Goal: Task Accomplishment & Management: Complete application form

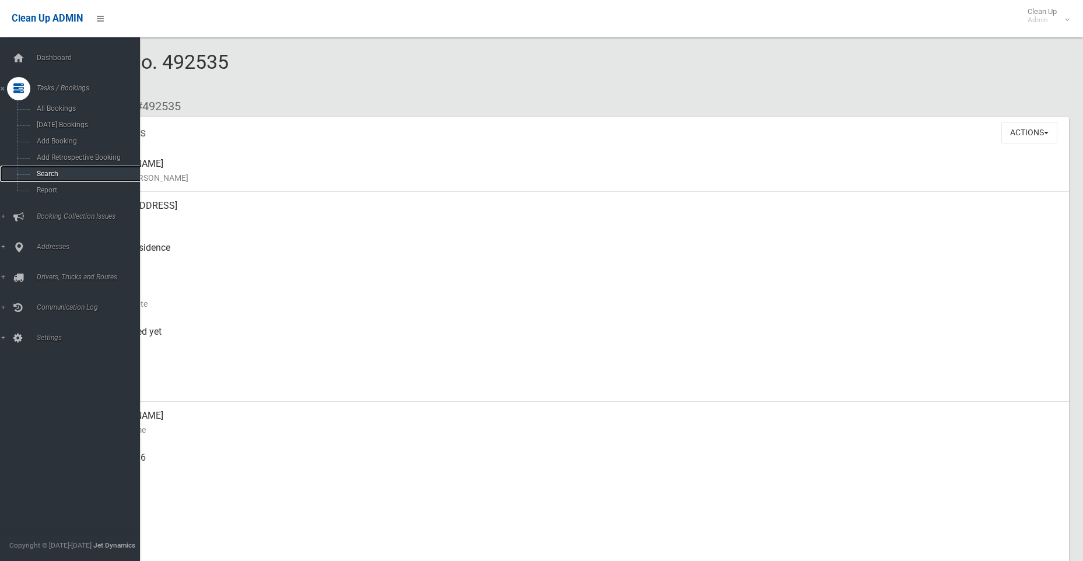
click at [64, 170] on span "Search" at bounding box center [86, 174] width 106 height 8
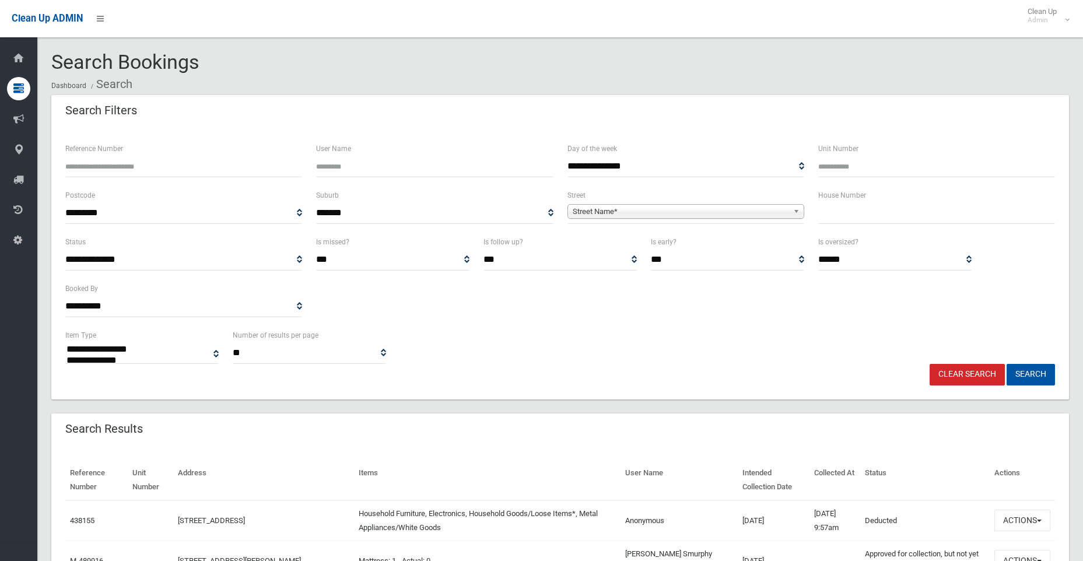
select select
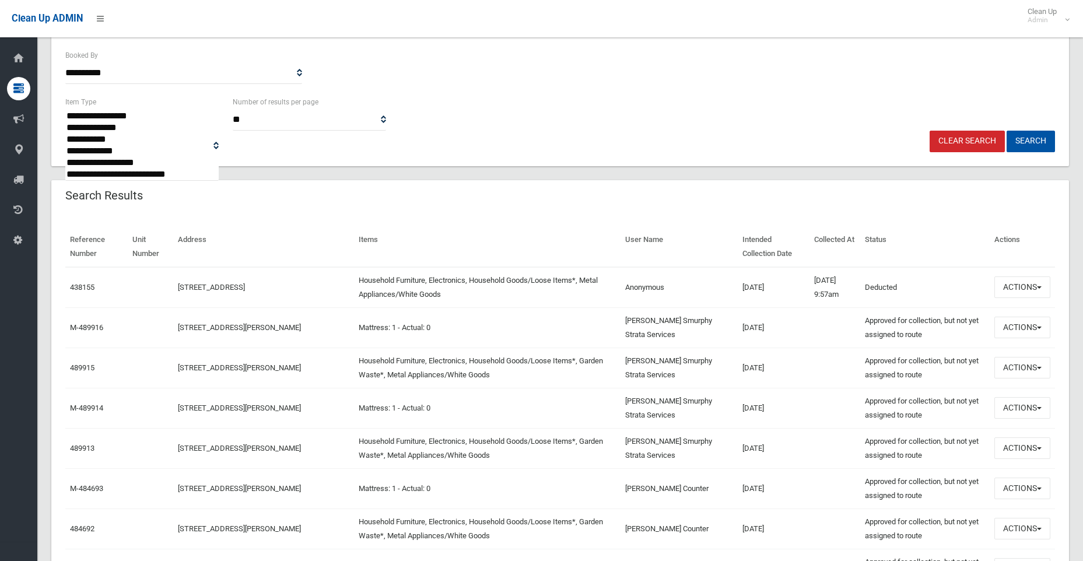
scroll to position [58, 0]
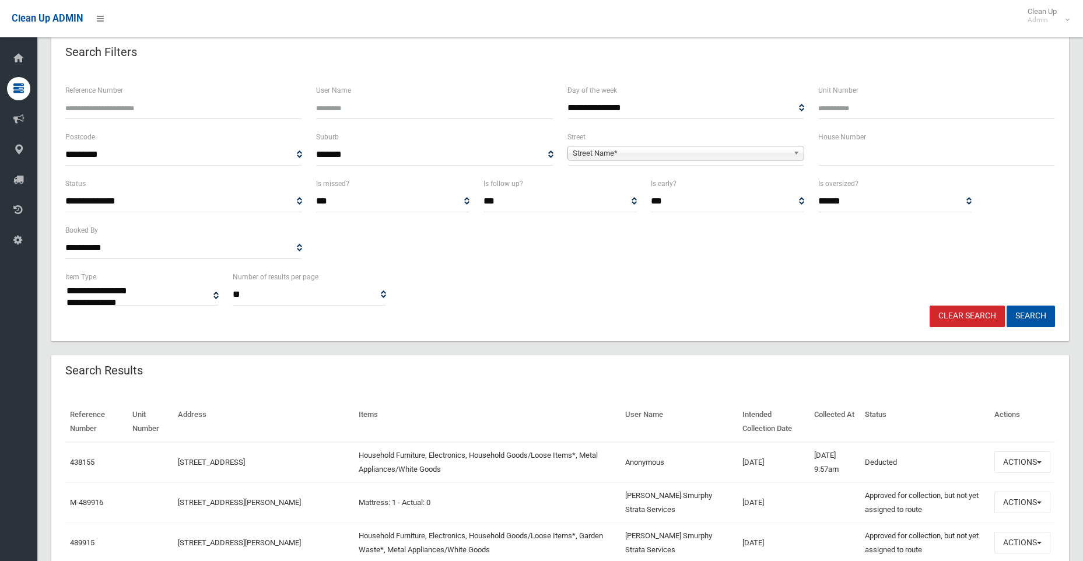
click at [834, 154] on input "text" at bounding box center [936, 155] width 237 height 22
type input "***"
click at [662, 154] on span "Street Name*" at bounding box center [681, 153] width 216 height 14
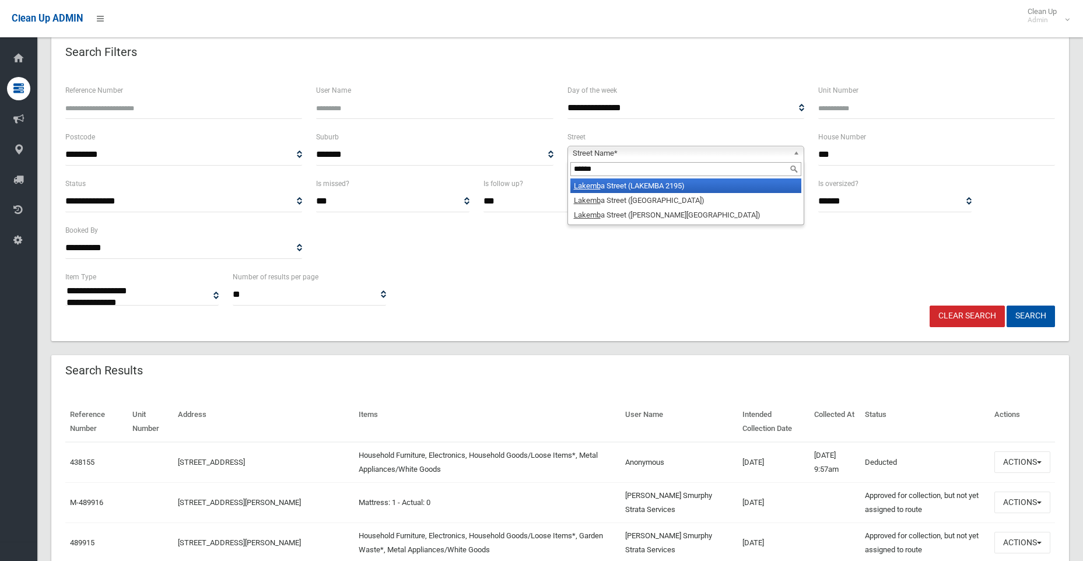
type input "*******"
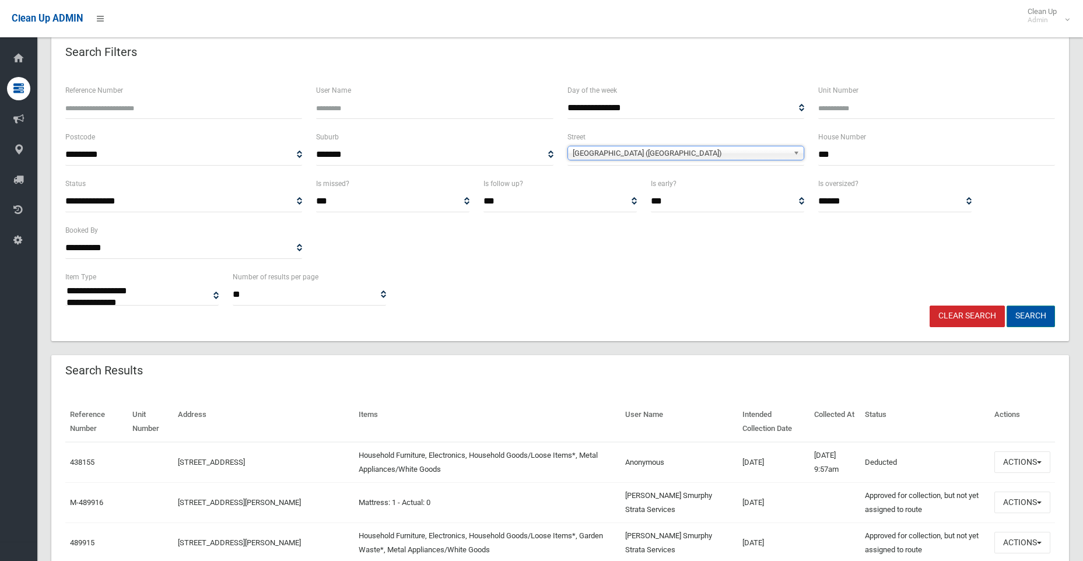
click at [1021, 313] on button "Search" at bounding box center [1031, 317] width 48 height 22
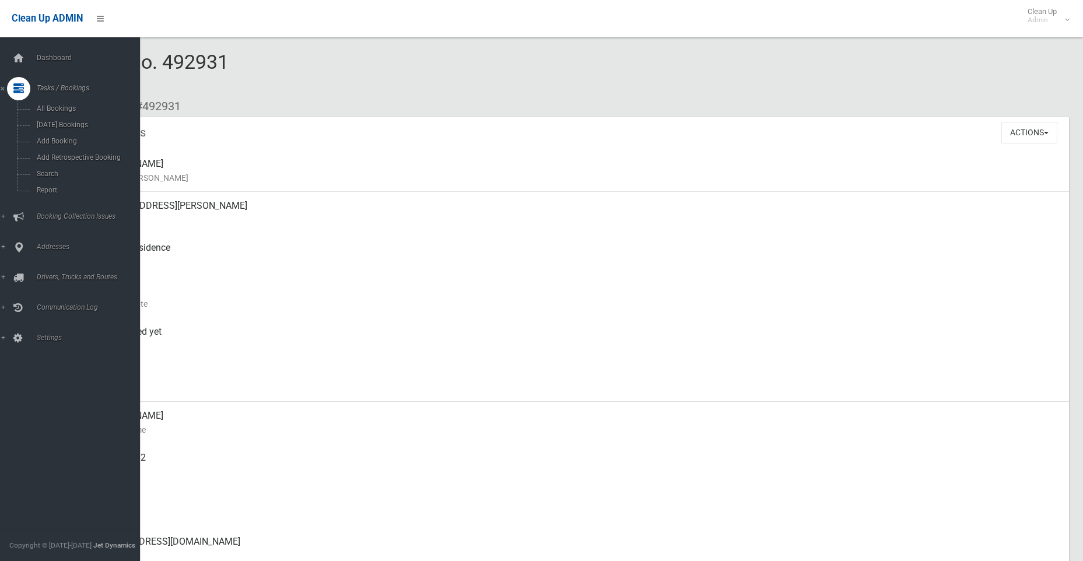
scroll to position [58, 0]
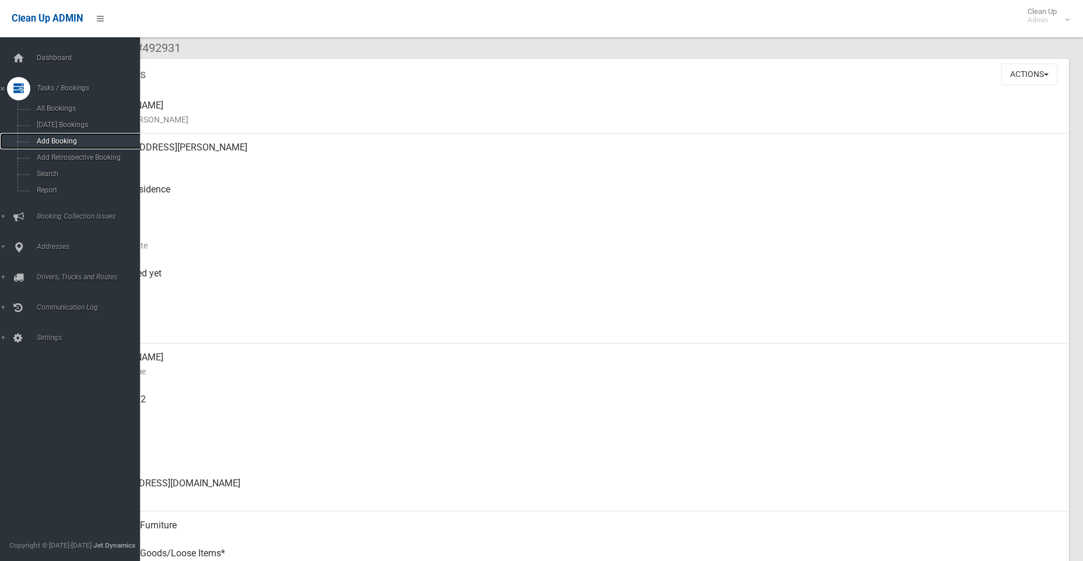
click at [64, 142] on span "Add Booking" at bounding box center [86, 141] width 106 height 8
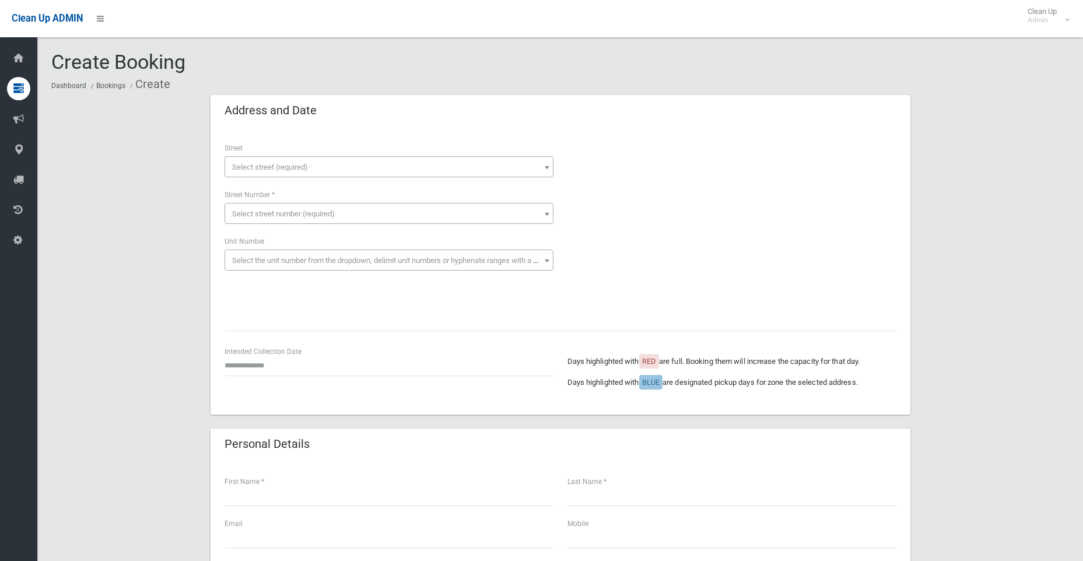
click at [246, 165] on span "Select street (required)" at bounding box center [270, 167] width 76 height 9
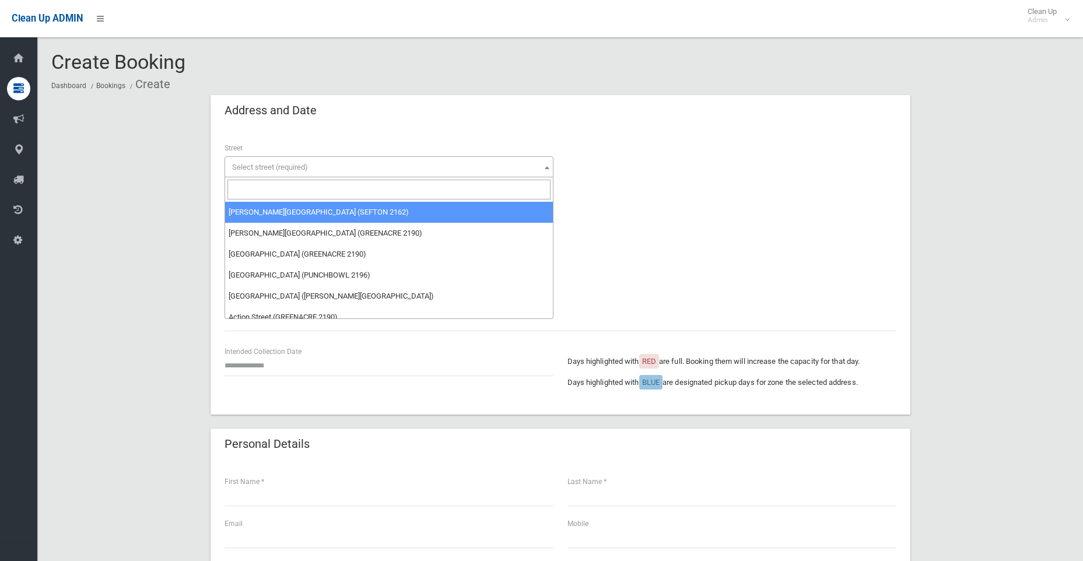
click at [254, 186] on input "search" at bounding box center [389, 190] width 323 height 20
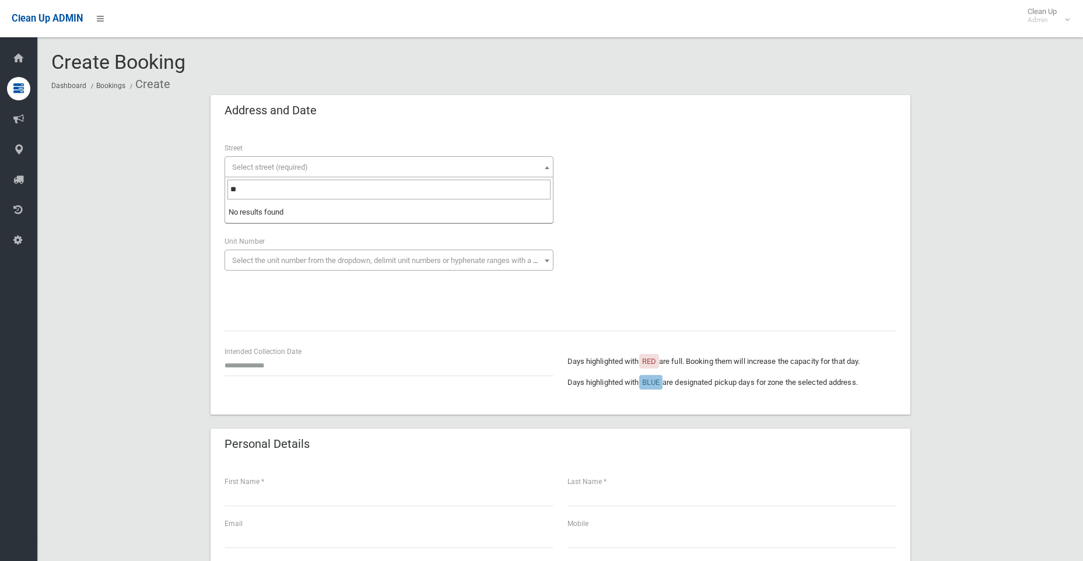
type input "*"
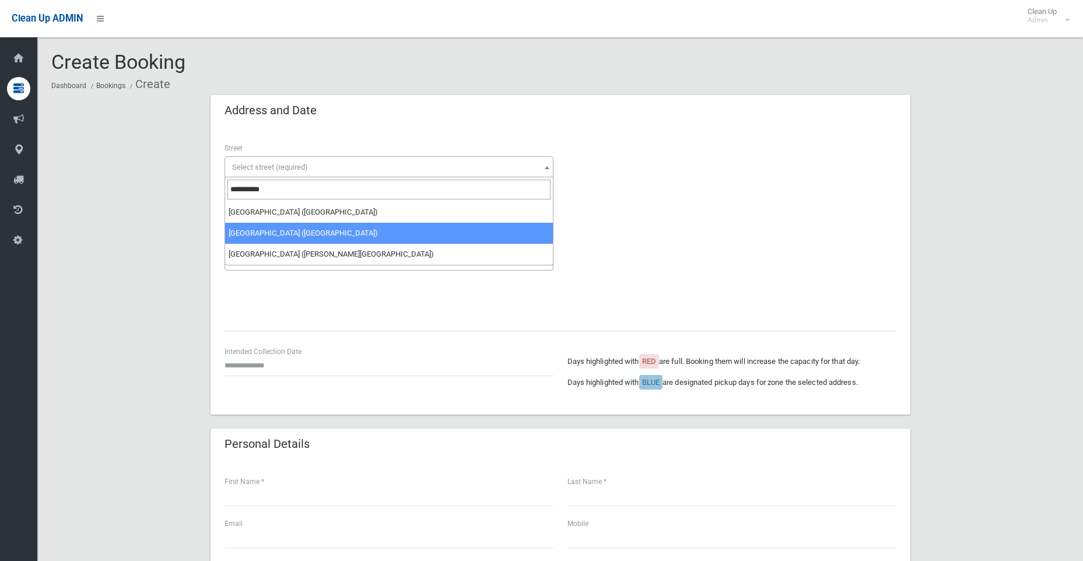
type input "**********"
select select "**"
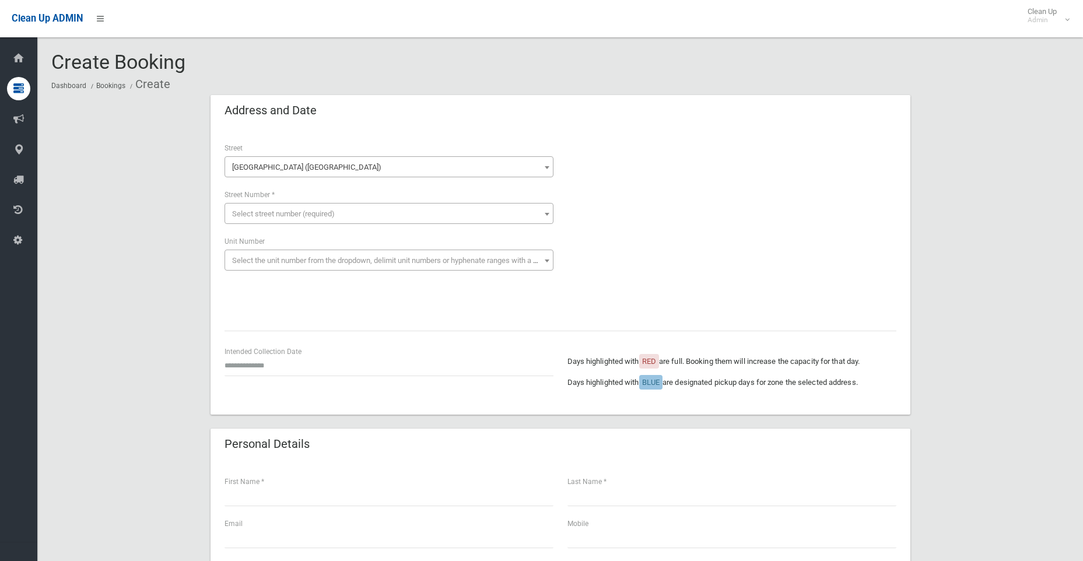
click at [260, 211] on span "Select street number (required)" at bounding box center [283, 213] width 103 height 9
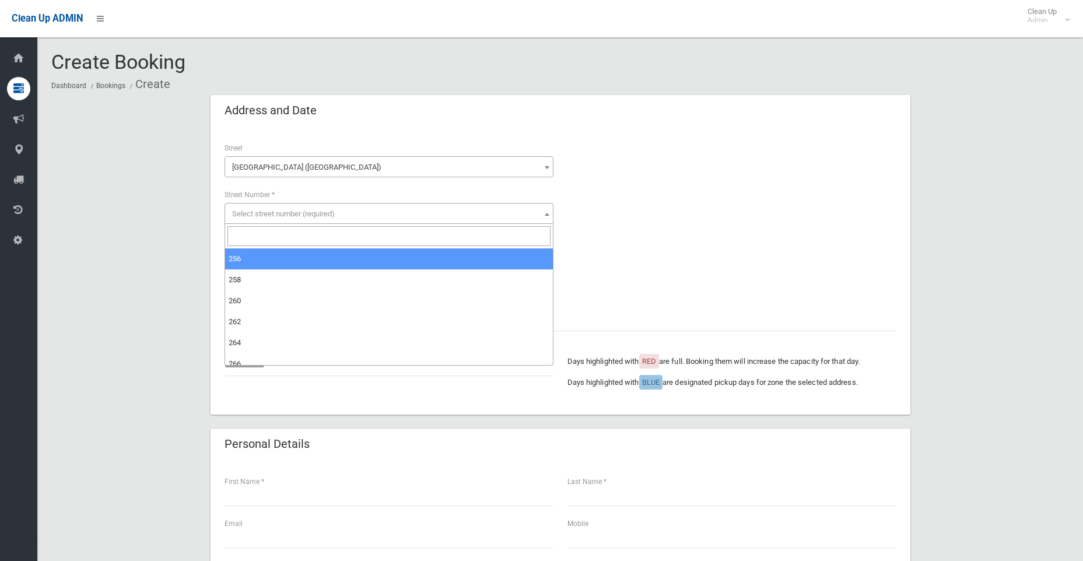
click at [268, 239] on input "search" at bounding box center [389, 236] width 323 height 20
type input "***"
select select "***"
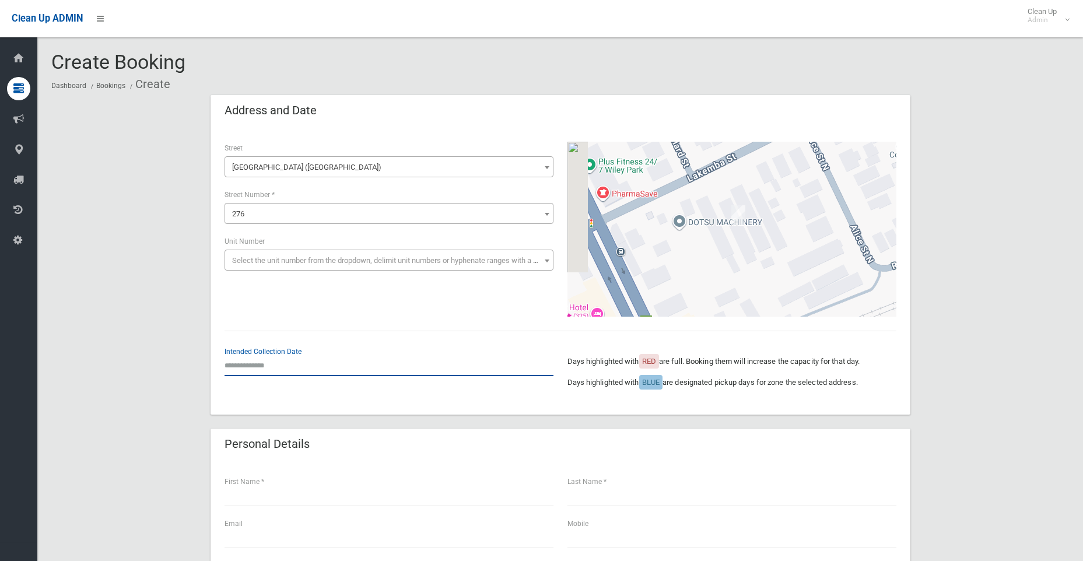
click at [246, 365] on input "text" at bounding box center [389, 366] width 329 height 22
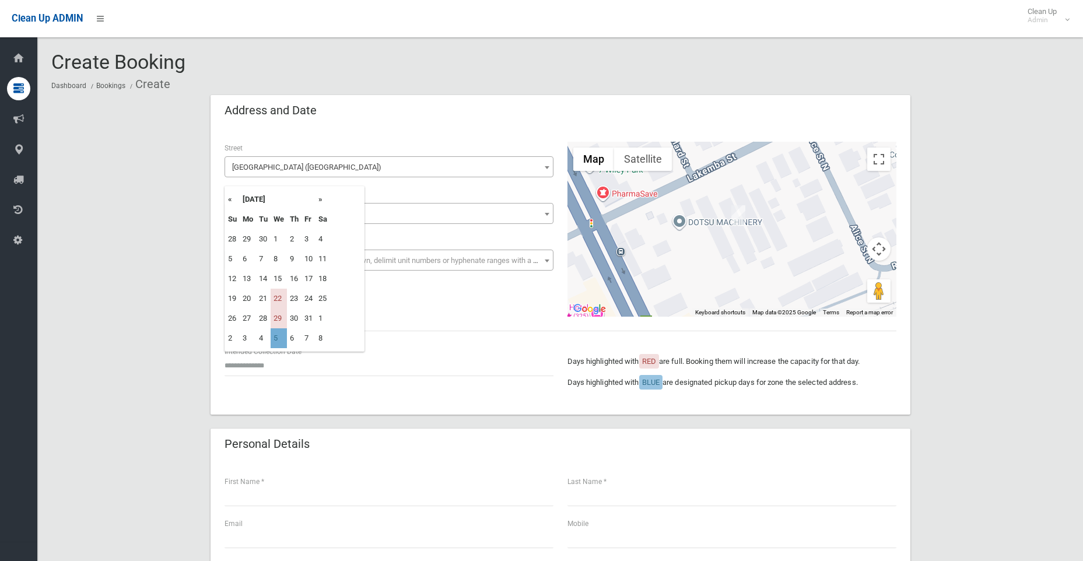
click at [275, 338] on td "5" at bounding box center [279, 338] width 16 height 20
type input "**********"
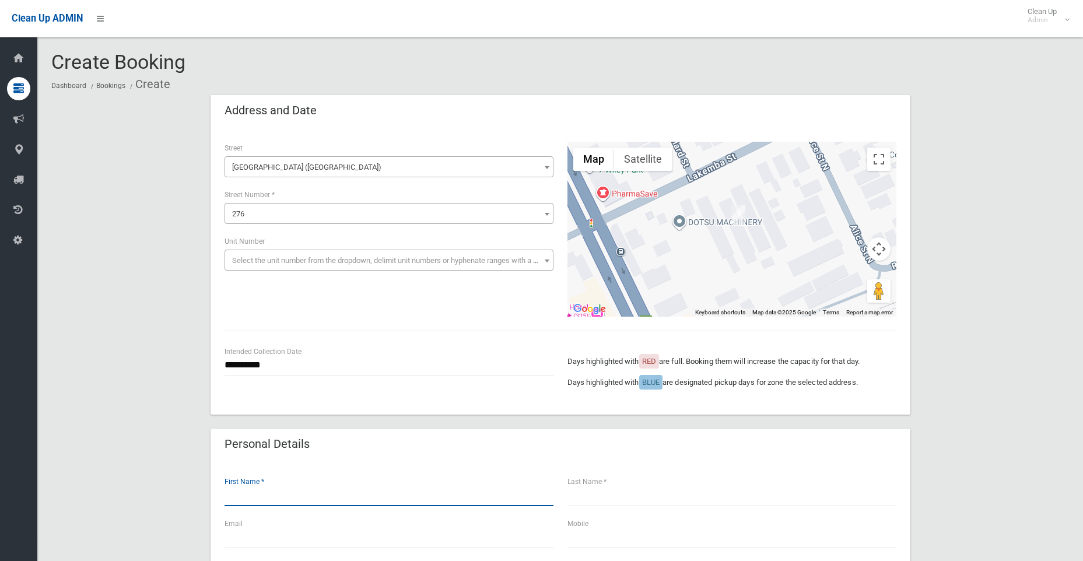
click at [263, 490] on input "text" at bounding box center [389, 496] width 329 height 22
type input "****"
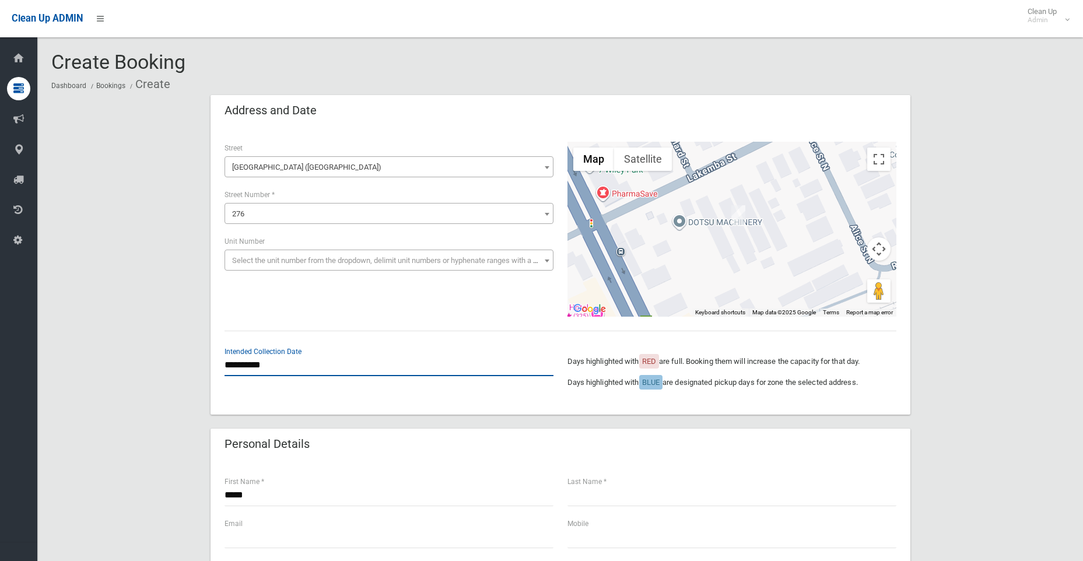
click at [247, 363] on input "**********" at bounding box center [389, 366] width 329 height 22
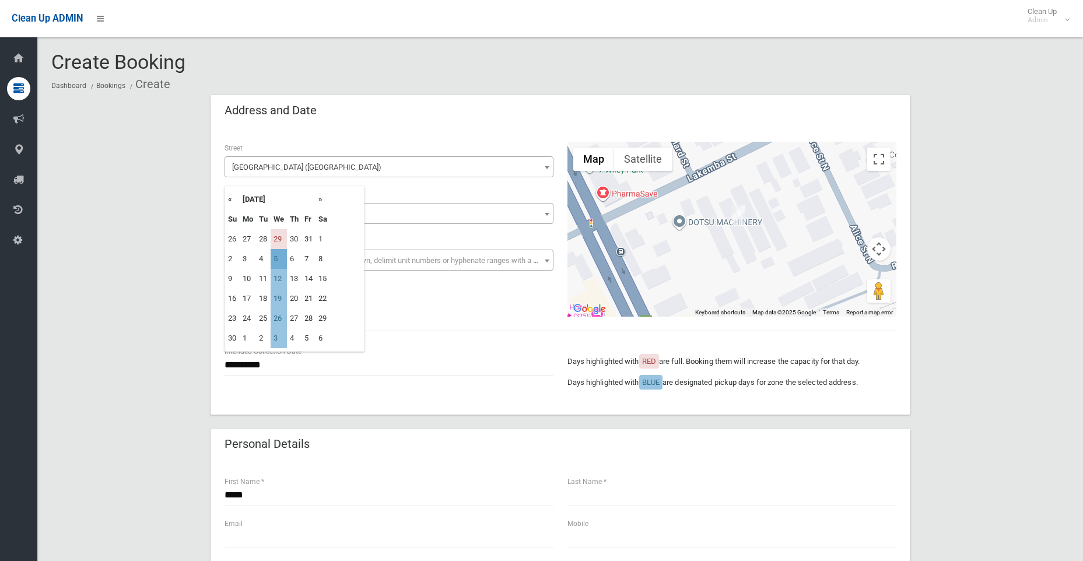
click at [277, 258] on td "5" at bounding box center [279, 259] width 16 height 20
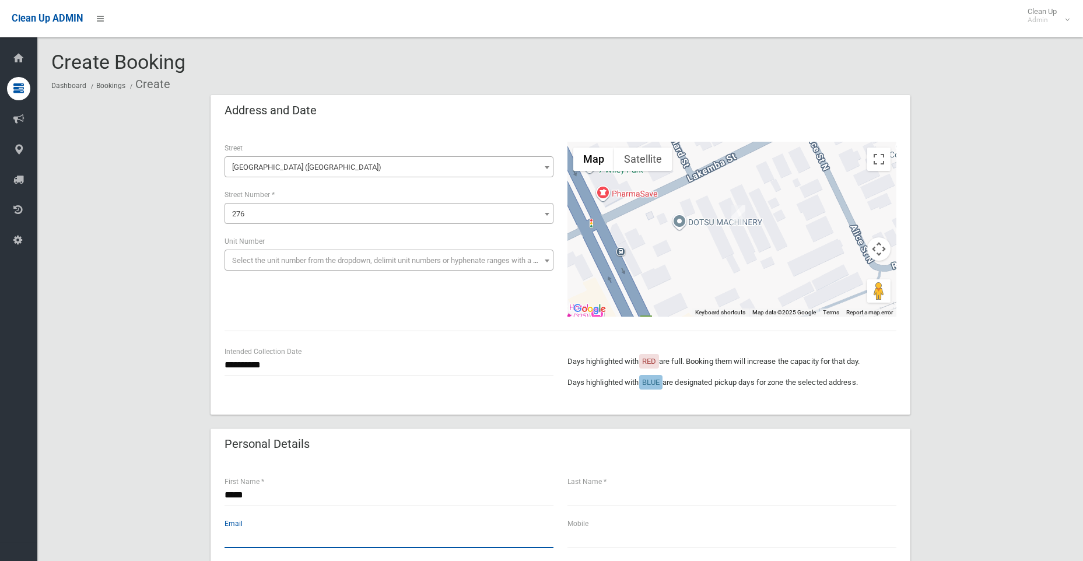
click at [306, 538] on input "text" at bounding box center [389, 538] width 329 height 22
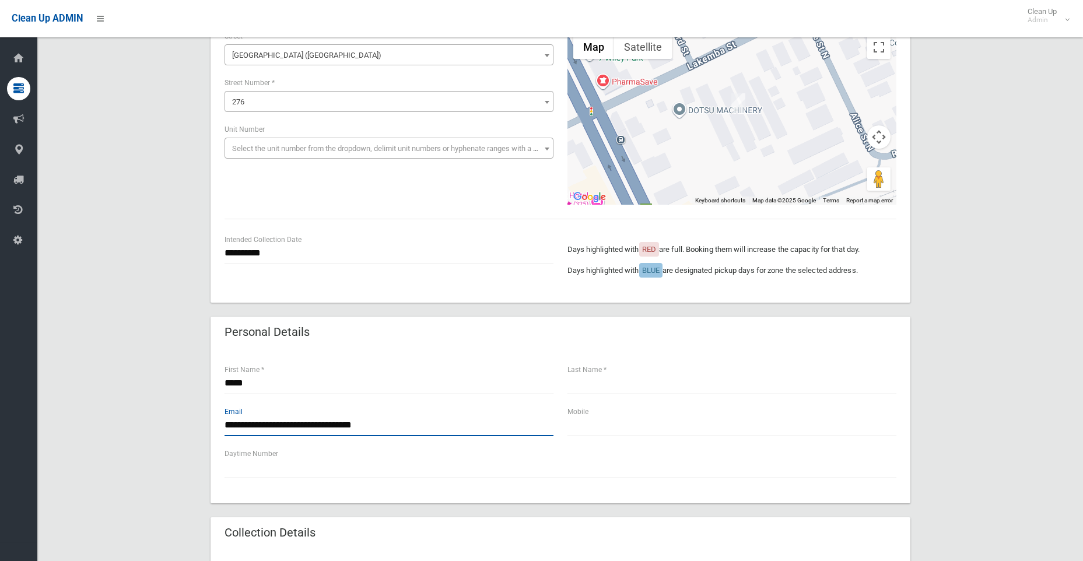
scroll to position [117, 0]
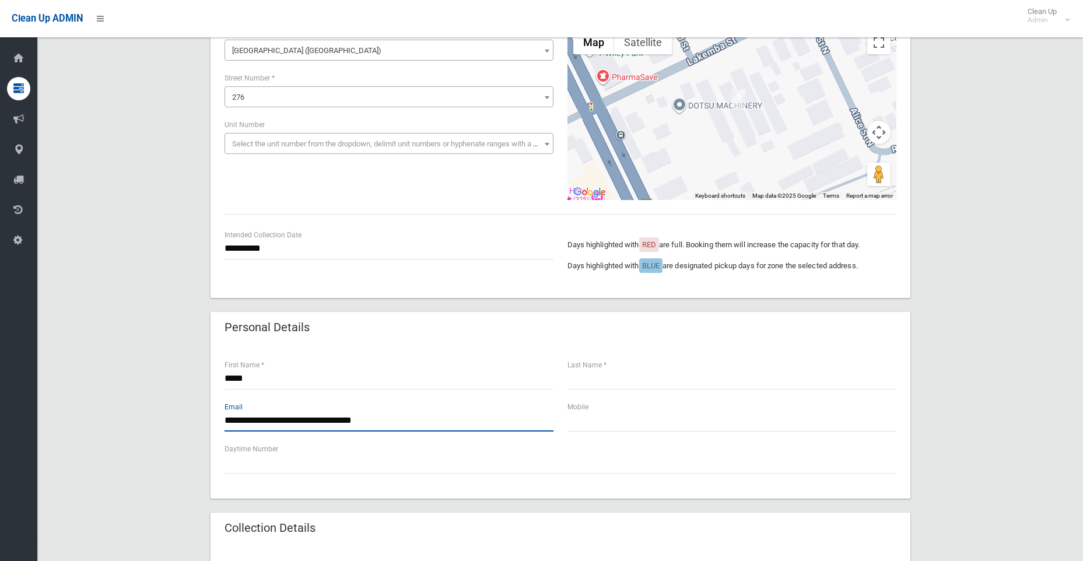
type input "**********"
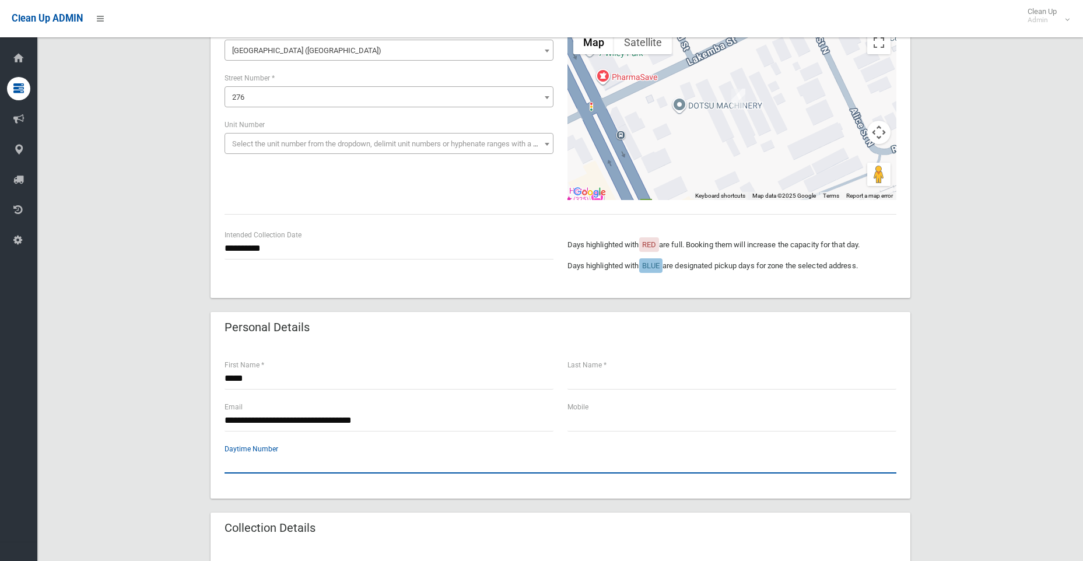
click at [319, 469] on input "text" at bounding box center [561, 463] width 672 height 22
click at [350, 459] on input "text" at bounding box center [561, 463] width 672 height 22
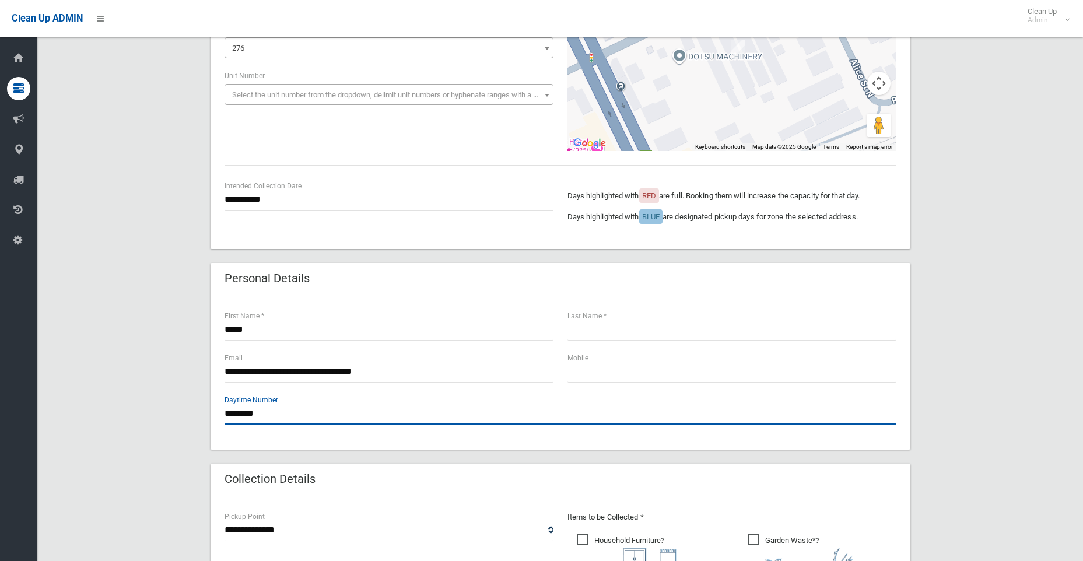
scroll to position [233, 0]
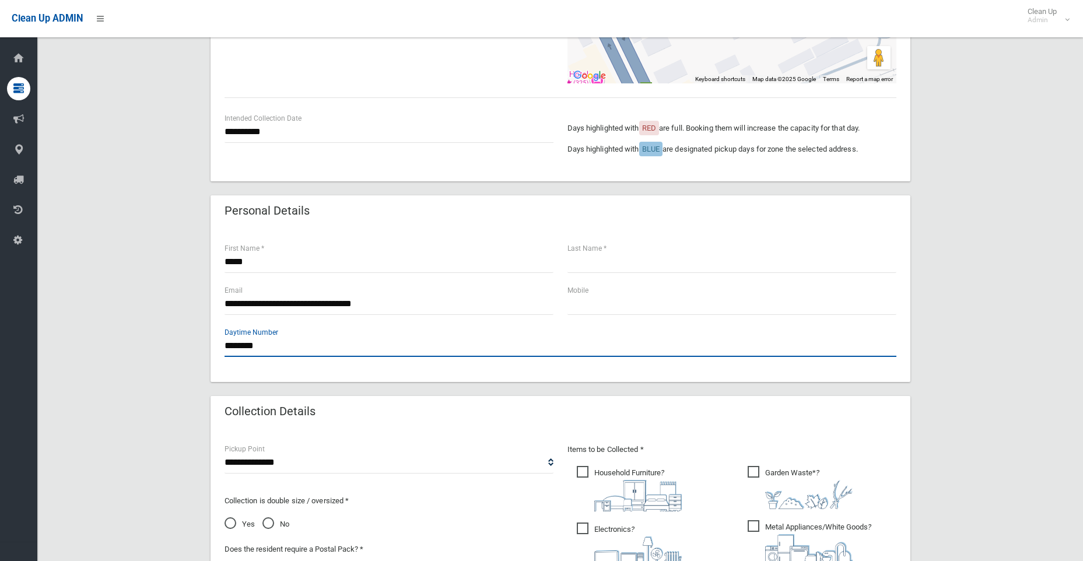
type input "********"
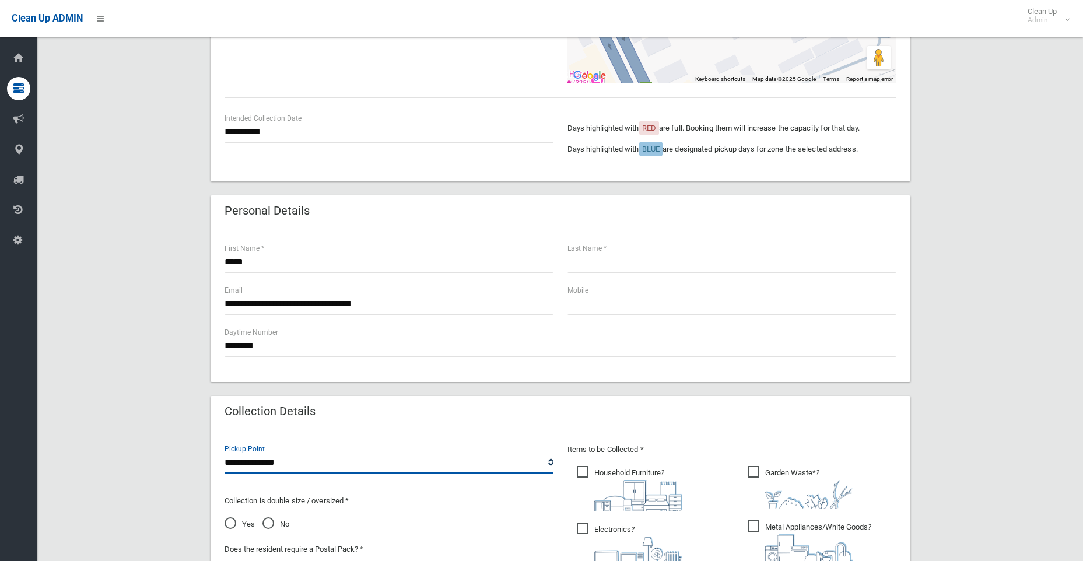
click at [313, 463] on select "**********" at bounding box center [389, 463] width 329 height 22
select select "*"
click at [225, 452] on select "**********" at bounding box center [389, 463] width 329 height 22
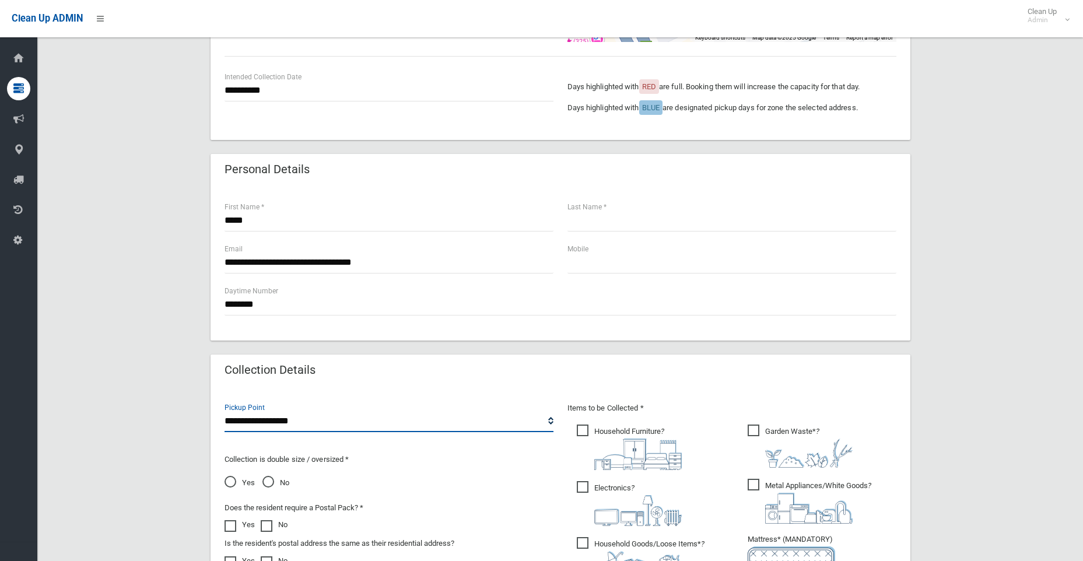
scroll to position [292, 0]
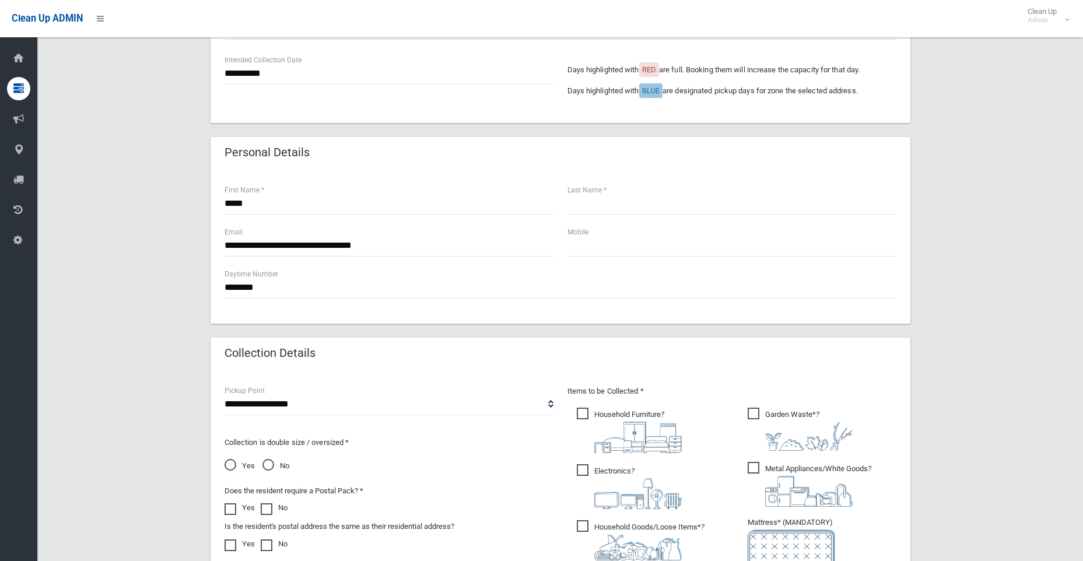
click at [267, 467] on span "No" at bounding box center [276, 466] width 27 height 14
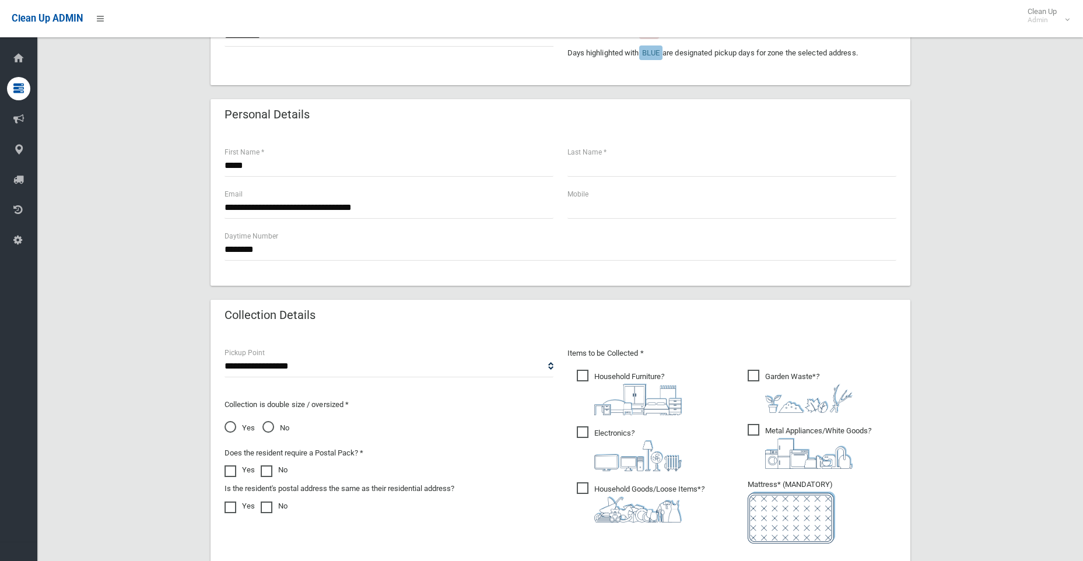
scroll to position [350, 0]
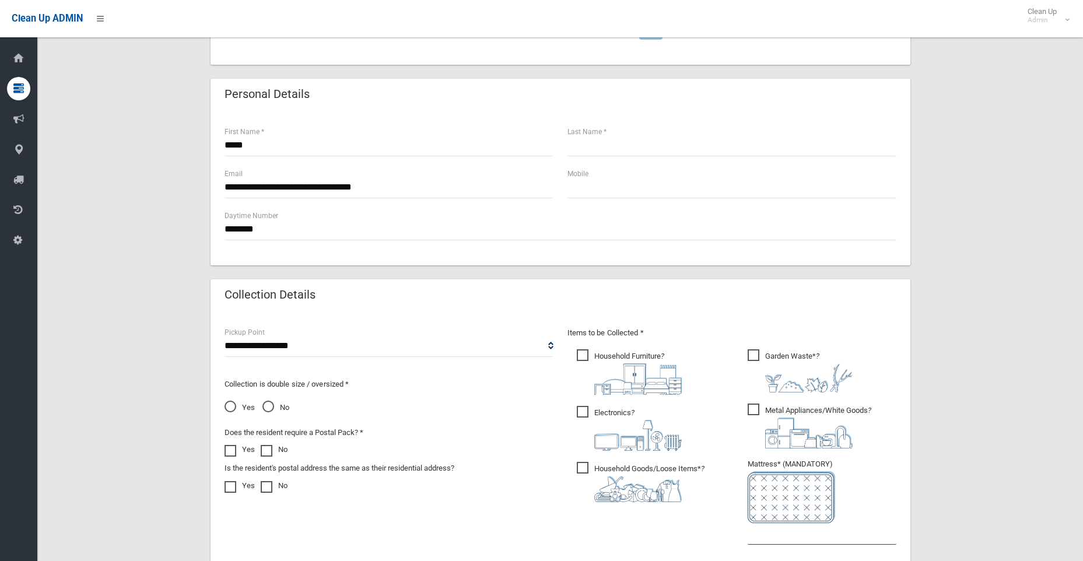
click at [779, 534] on input "text" at bounding box center [822, 534] width 149 height 22
type input "*"
click at [579, 462] on span "Household Goods/Loose Items* ?" at bounding box center [641, 482] width 128 height 40
drag, startPoint x: 586, startPoint y: 416, endPoint x: 578, endPoint y: 361, distance: 55.5
click at [586, 415] on span "Electronics ?" at bounding box center [629, 428] width 105 height 45
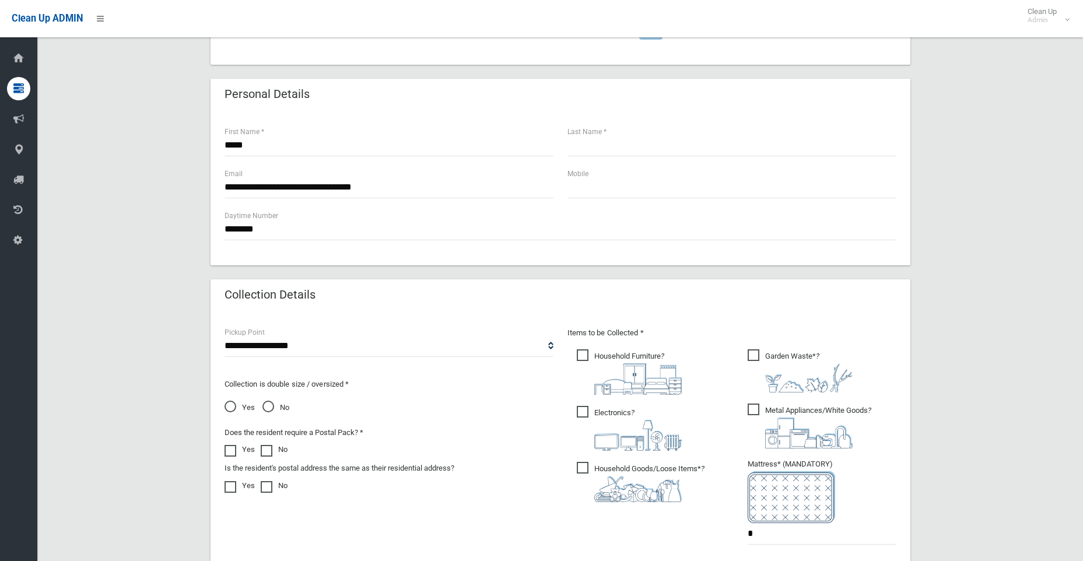
click at [578, 357] on span "Household Furniture ?" at bounding box center [629, 372] width 105 height 46
click at [746, 355] on ul "Garden Waste* ? *" at bounding box center [818, 450] width 158 height 207
click at [757, 407] on span "Metal Appliances/White Goods ?" at bounding box center [810, 426] width 124 height 45
drag, startPoint x: 764, startPoint y: 356, endPoint x: 754, endPoint y: 354, distance: 10.3
click at [758, 355] on span "Garden Waste* ?" at bounding box center [800, 370] width 105 height 43
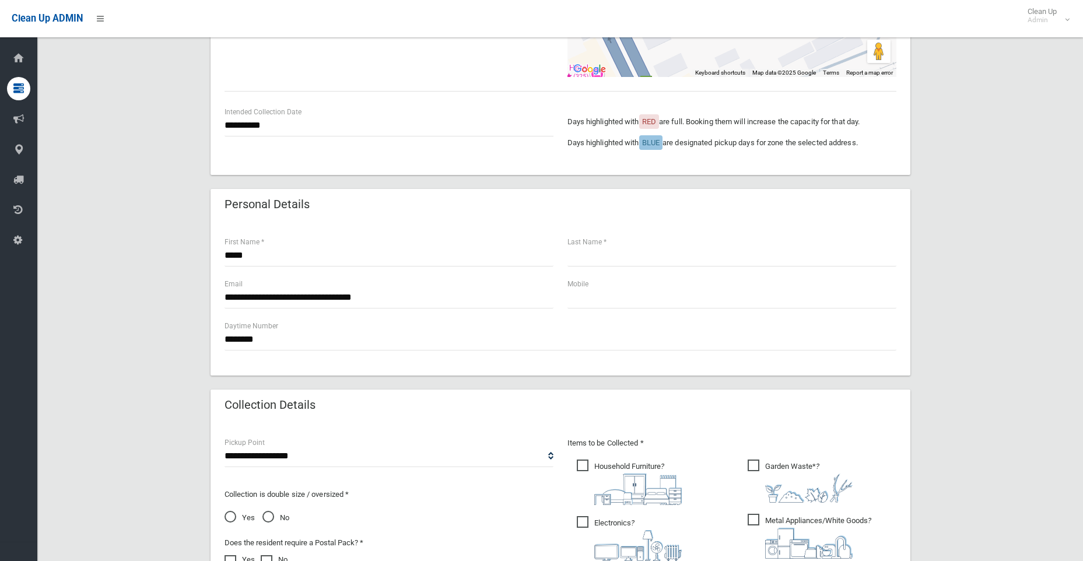
scroll to position [233, 0]
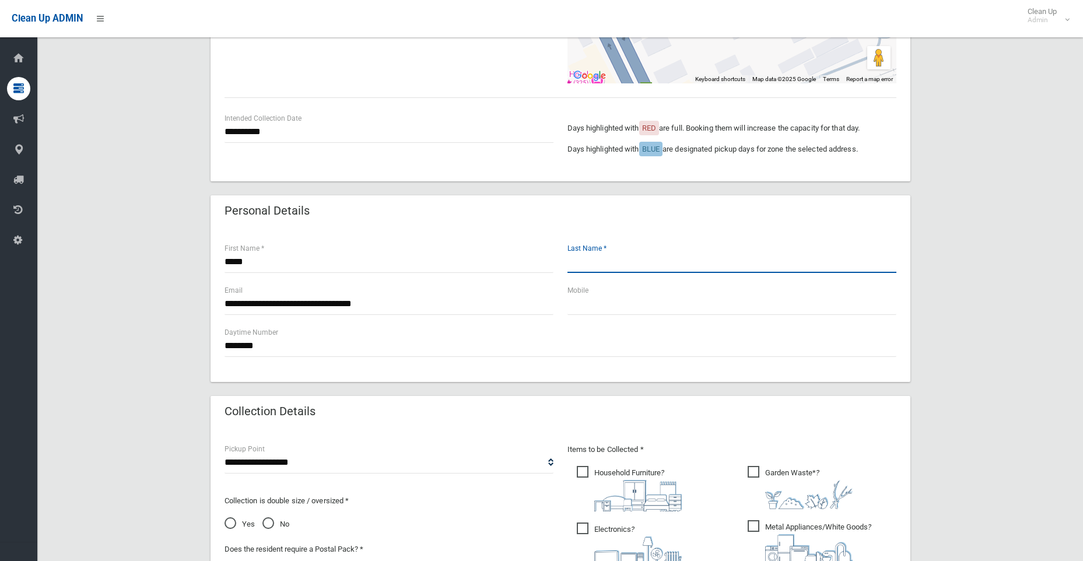
click at [584, 265] on input "text" at bounding box center [732, 262] width 329 height 22
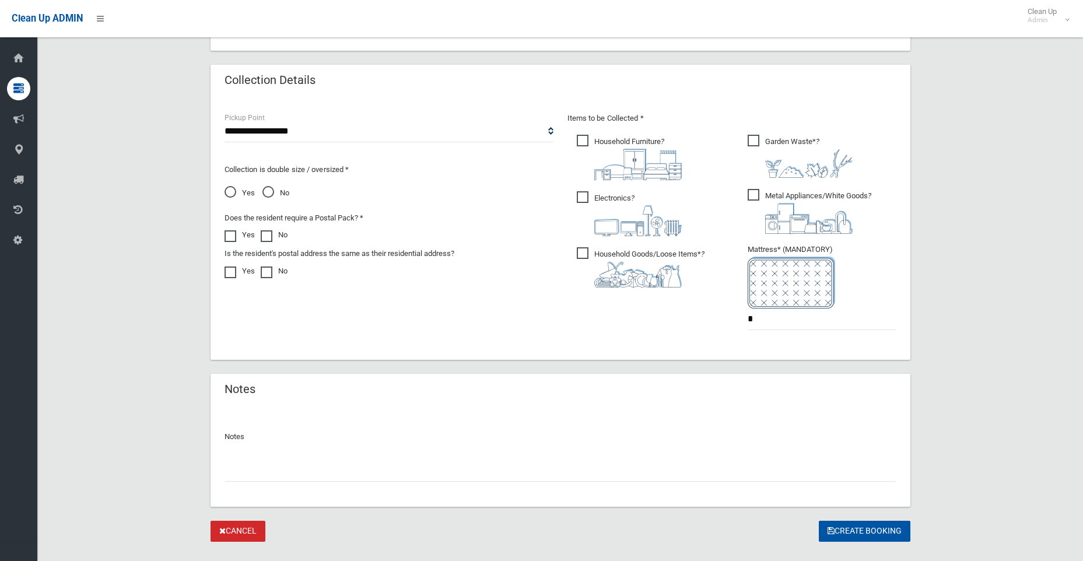
scroll to position [587, 0]
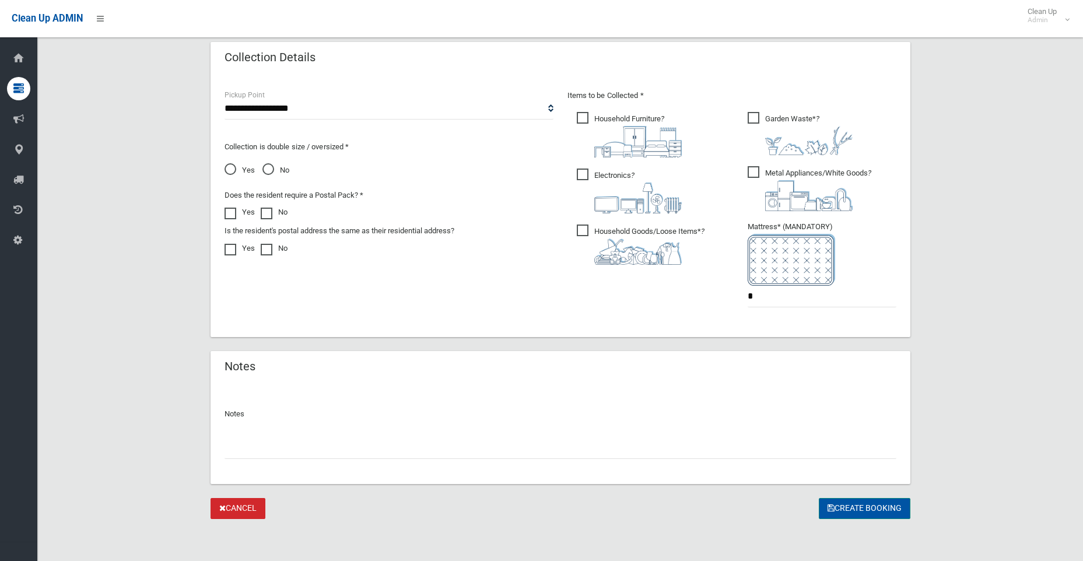
type input "**********"
click at [870, 509] on button "Create Booking" at bounding box center [865, 509] width 92 height 22
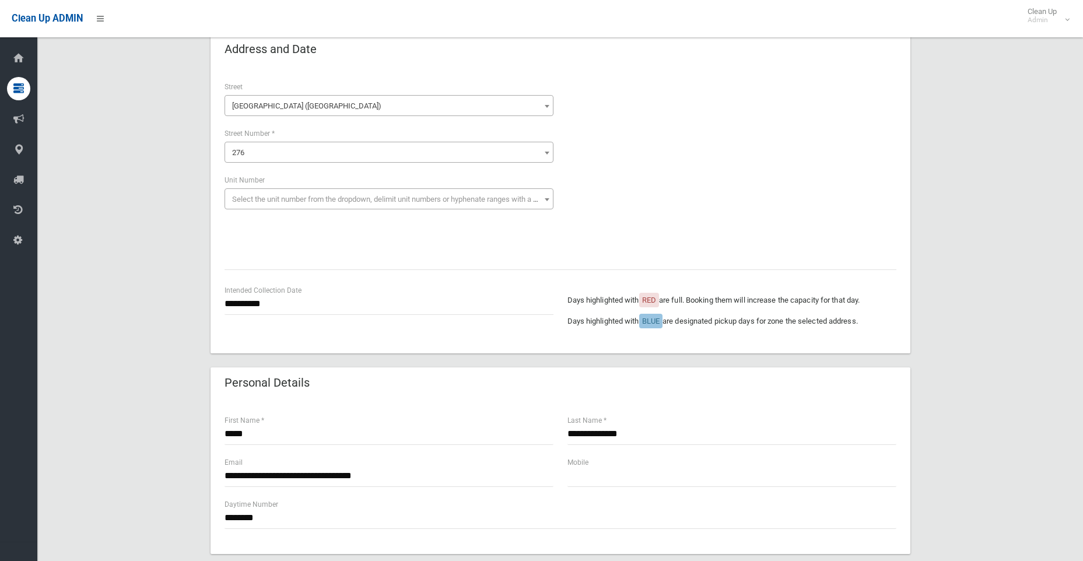
scroll to position [117, 0]
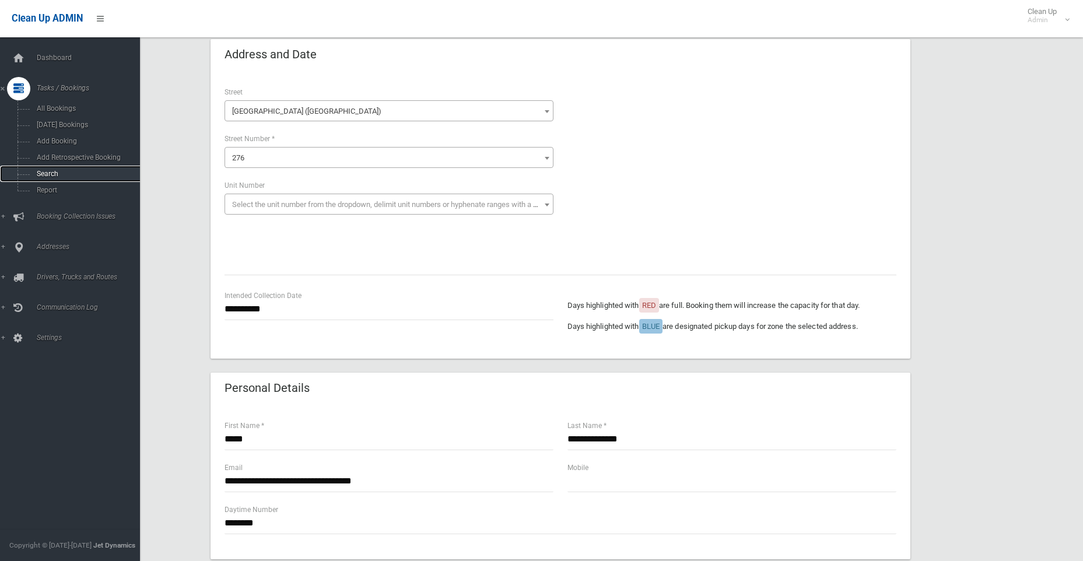
click at [47, 172] on span "Search" at bounding box center [86, 174] width 106 height 8
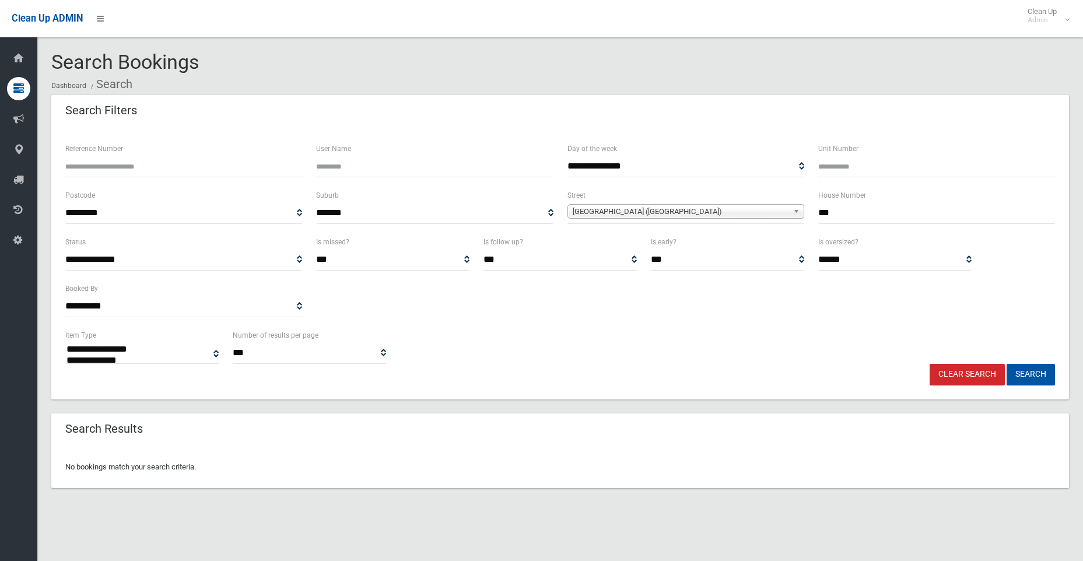
select select
click at [845, 211] on input "***" at bounding box center [936, 213] width 237 height 22
click at [705, 211] on span "Lakemba Street (LAKEMBA 2195)" at bounding box center [681, 212] width 216 height 14
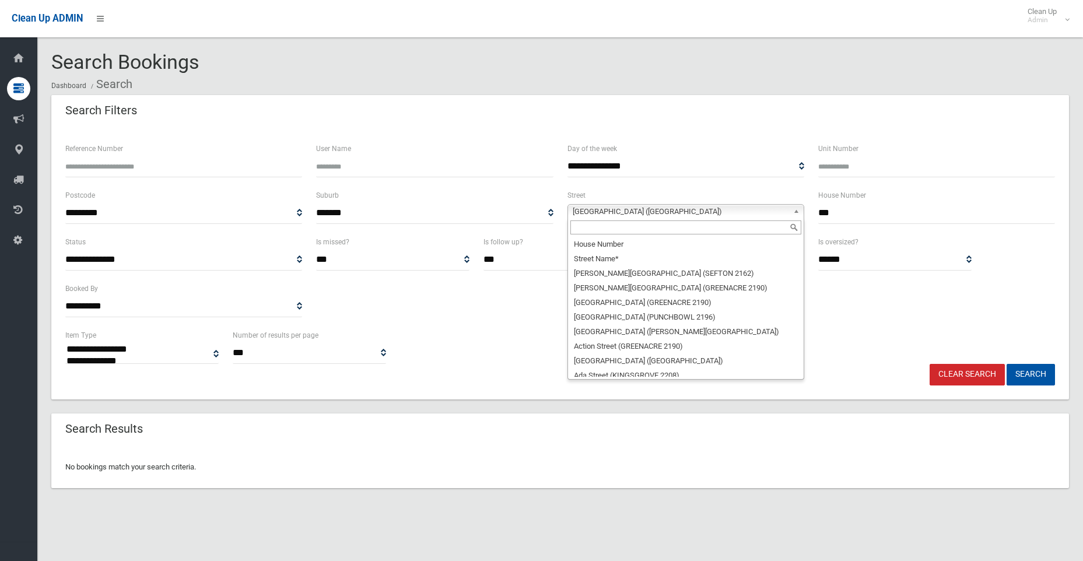
scroll to position [17186, 0]
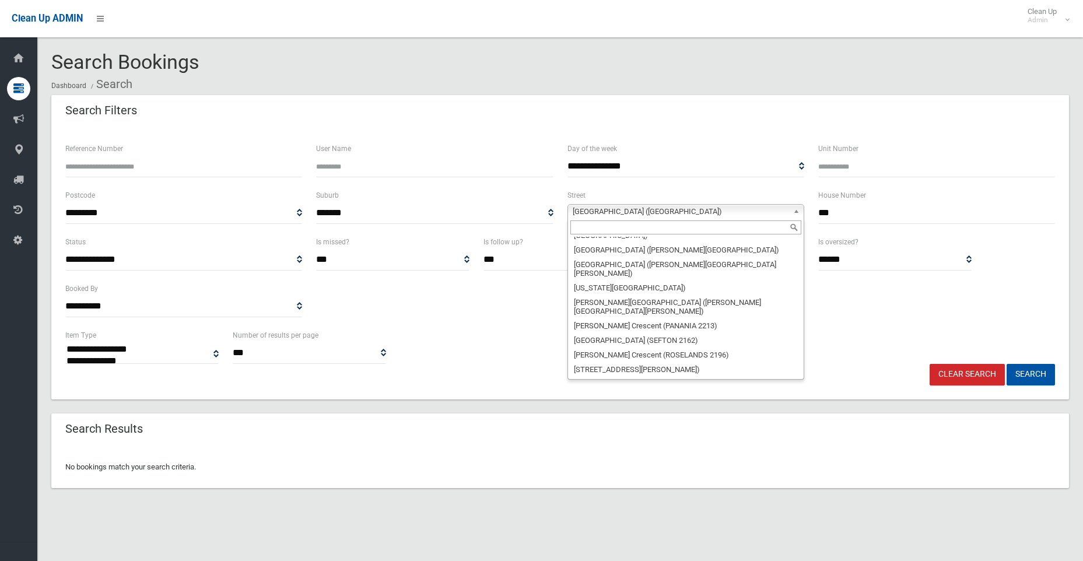
click at [699, 229] on input "text" at bounding box center [686, 228] width 231 height 14
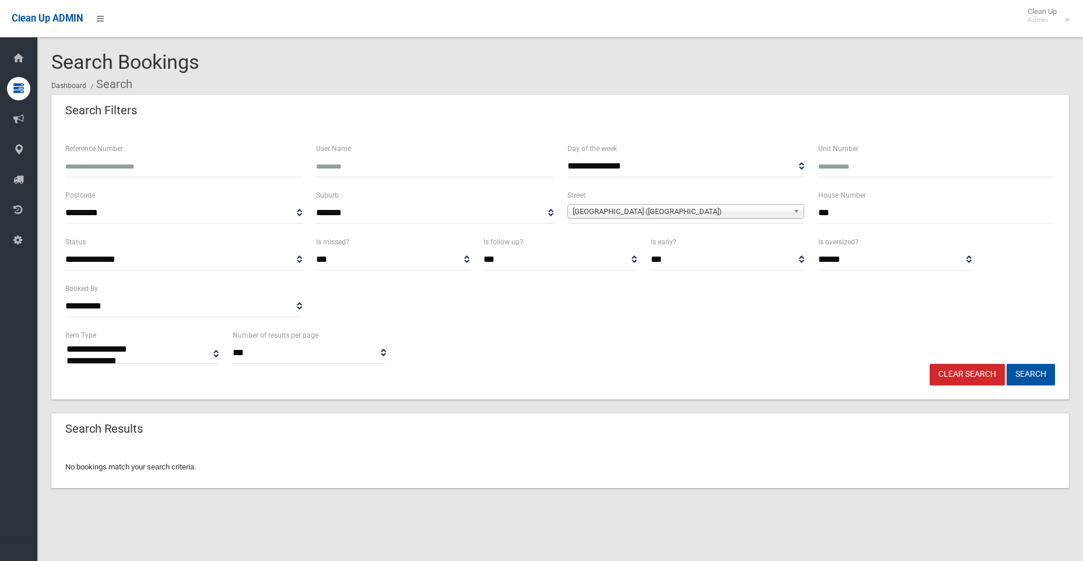
click at [687, 209] on span "Lakemba Street (LAKEMBA 2195)" at bounding box center [681, 212] width 216 height 14
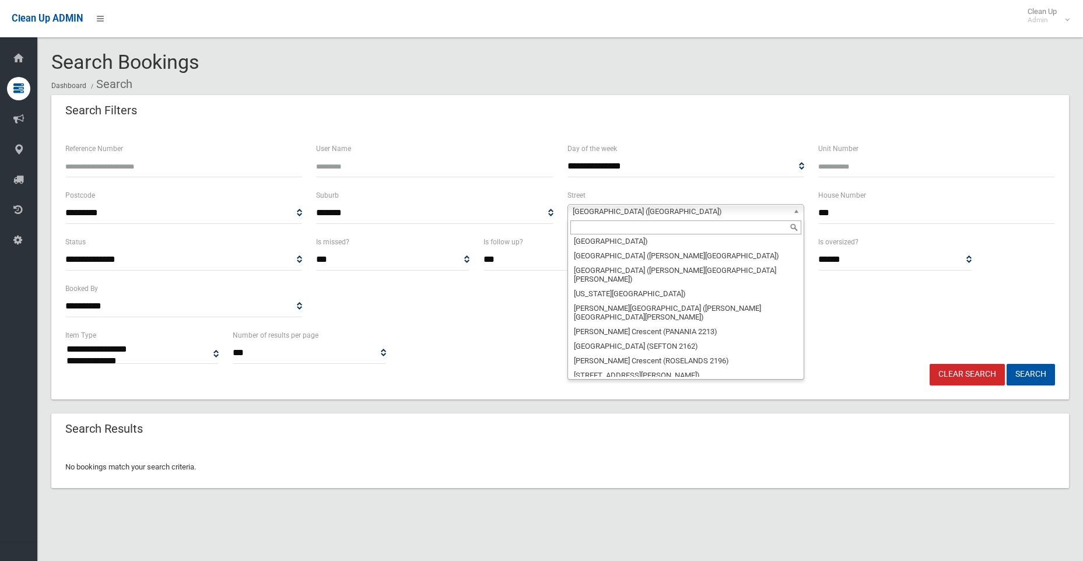
scroll to position [17186, 0]
click at [690, 228] on input "text" at bounding box center [686, 228] width 231 height 14
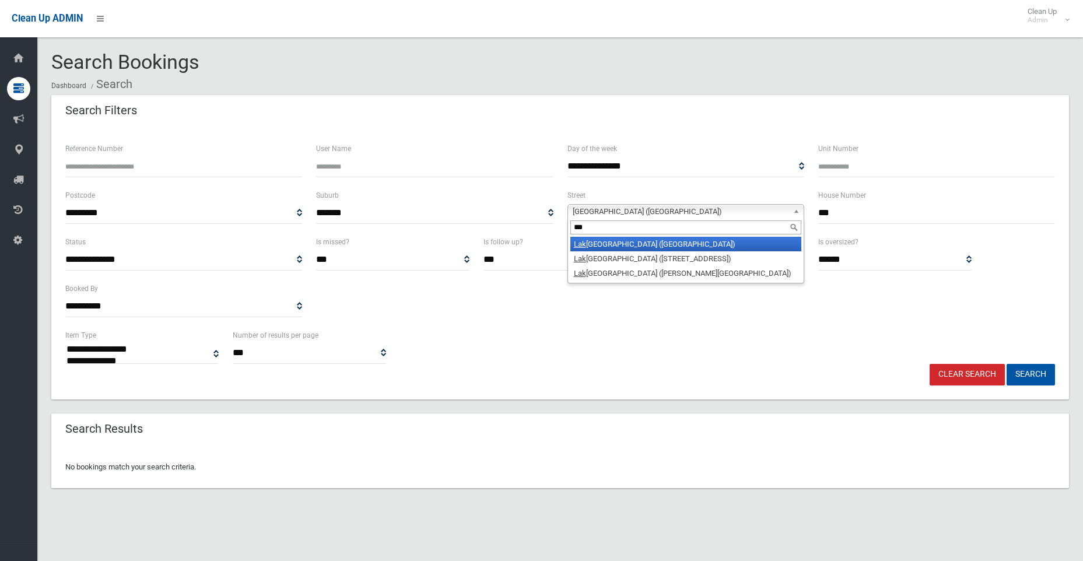
scroll to position [0, 0]
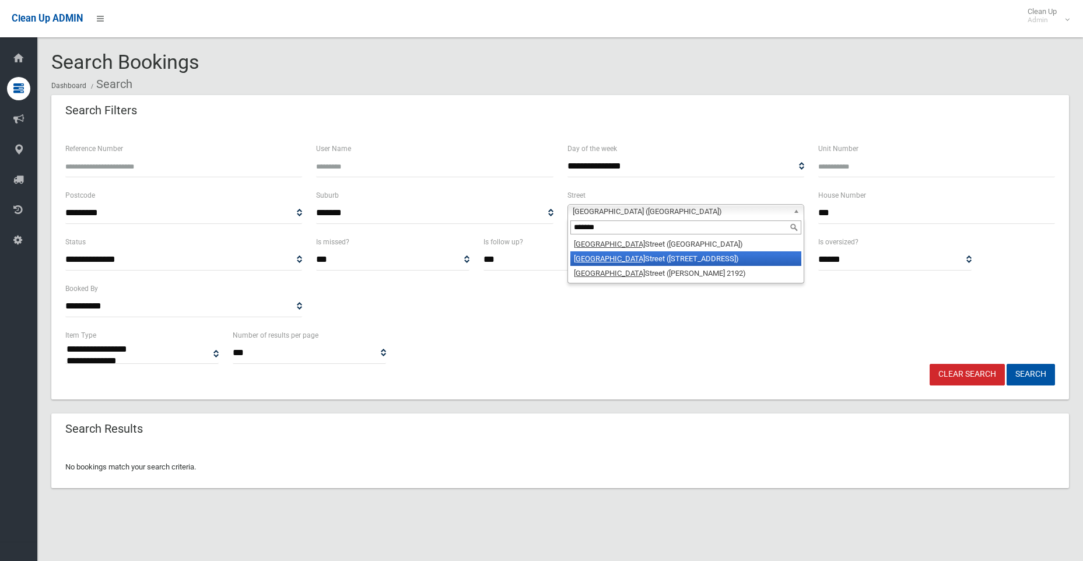
type input "*******"
click at [690, 261] on li "Lakemba Street (WILEY PARK 2195)" at bounding box center [686, 258] width 231 height 15
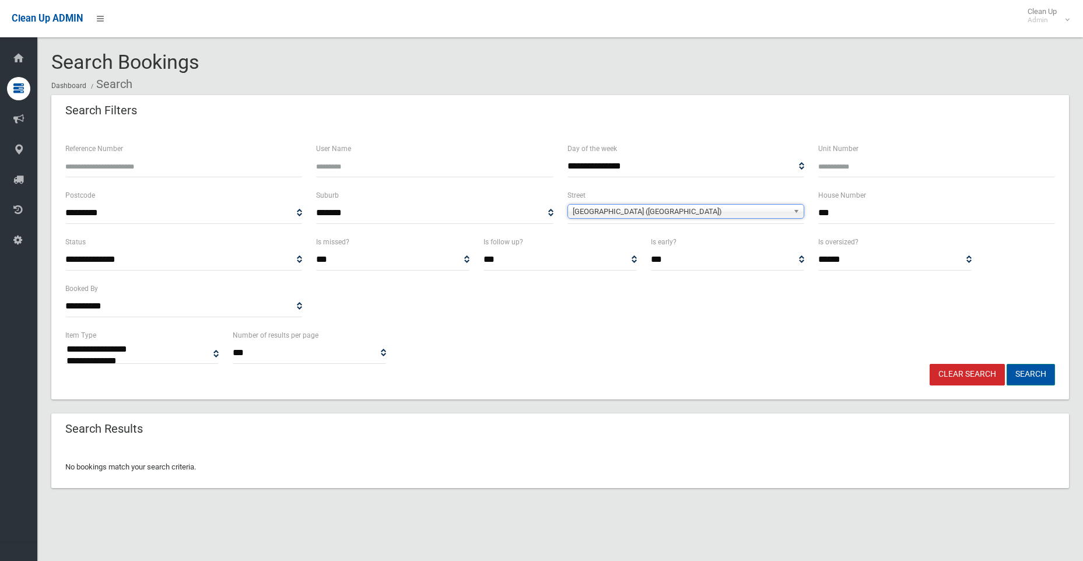
click at [1029, 371] on button "Search" at bounding box center [1031, 375] width 48 height 22
click at [1026, 377] on button "Search" at bounding box center [1031, 375] width 48 height 22
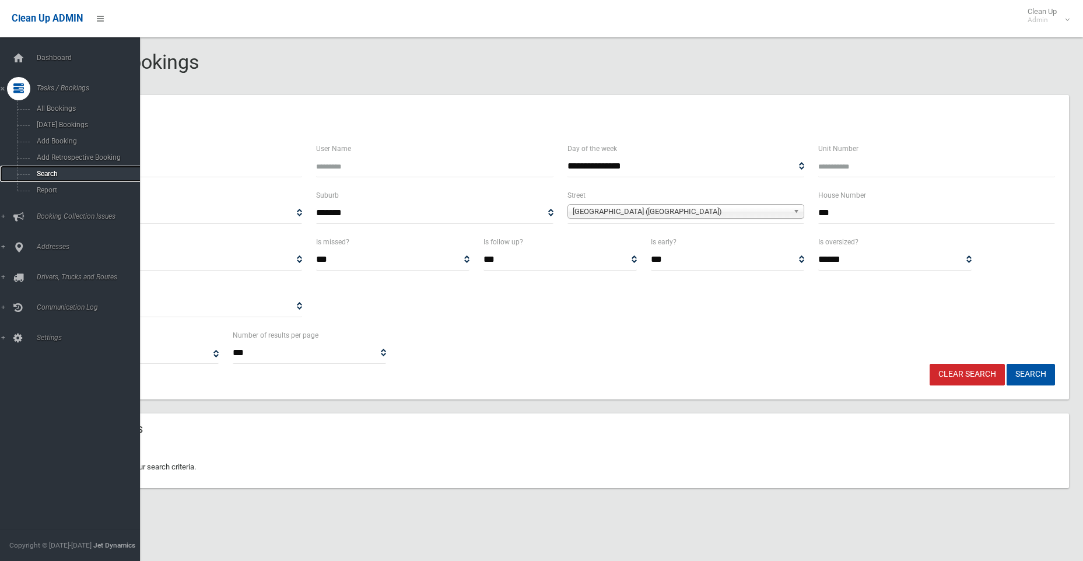
click at [45, 173] on span "Search" at bounding box center [86, 174] width 106 height 8
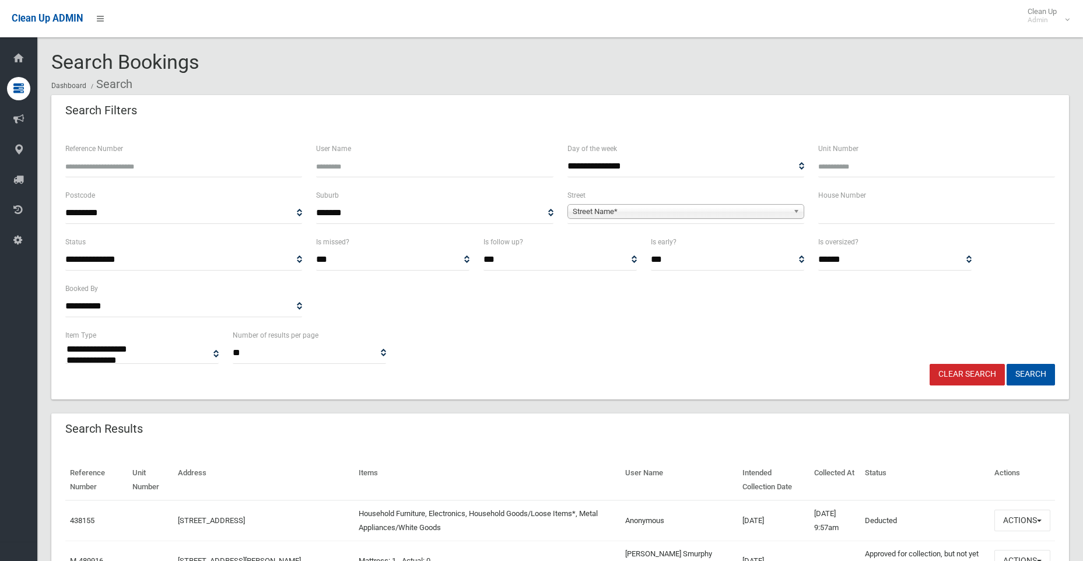
select select
click at [846, 221] on input "text" at bounding box center [936, 213] width 237 height 22
click at [160, 167] on input "Reference Number" at bounding box center [183, 167] width 237 height 22
click at [175, 164] on input "Reference Number" at bounding box center [183, 167] width 237 height 22
type input "********"
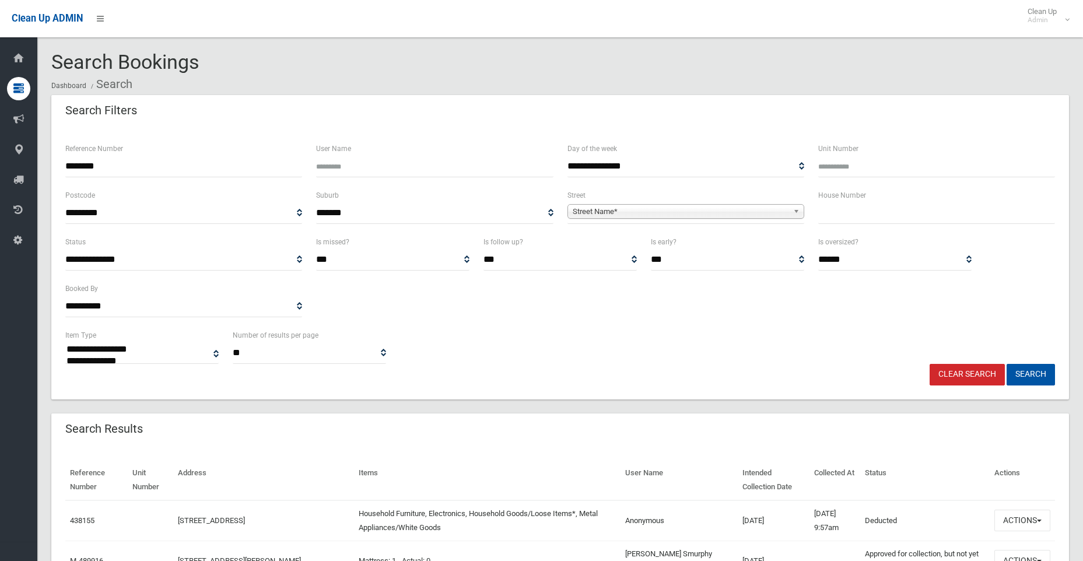
click at [1007, 364] on button "Search" at bounding box center [1031, 375] width 48 height 22
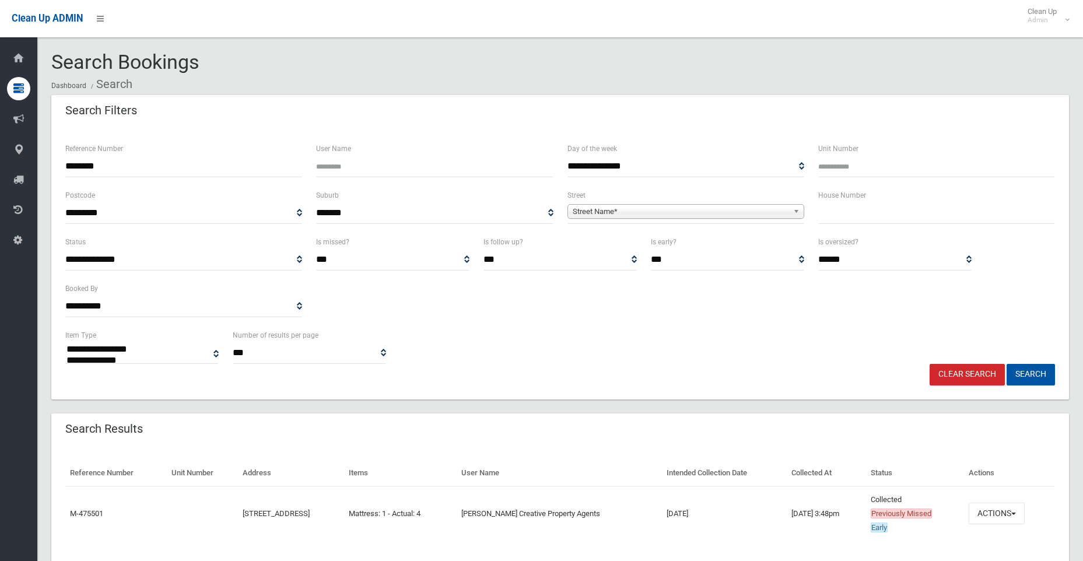
select select
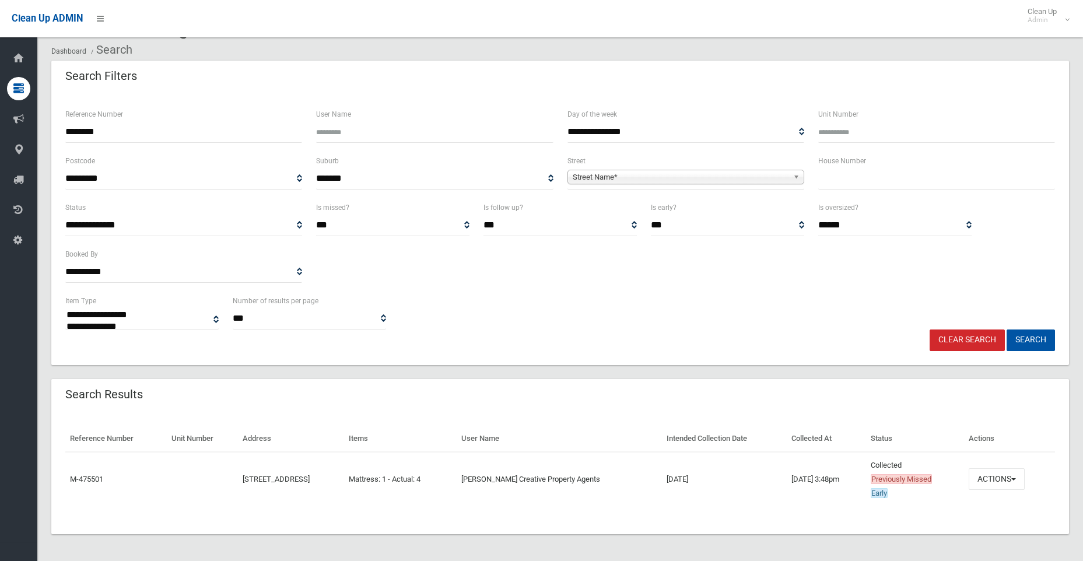
scroll to position [36, 0]
click at [989, 482] on button "Actions" at bounding box center [997, 478] width 56 height 22
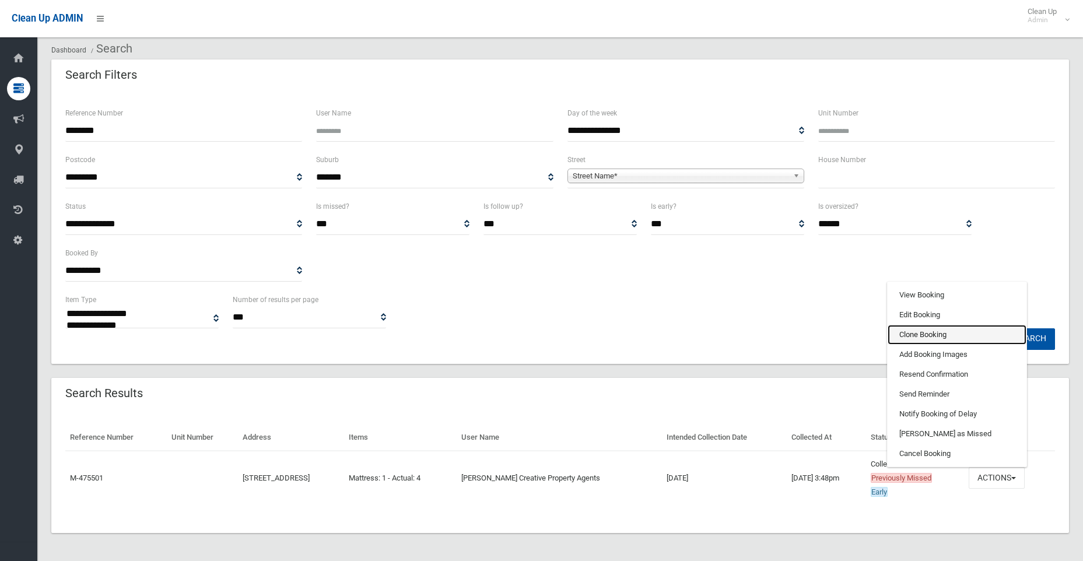
click at [949, 330] on link "Clone Booking" at bounding box center [957, 335] width 139 height 20
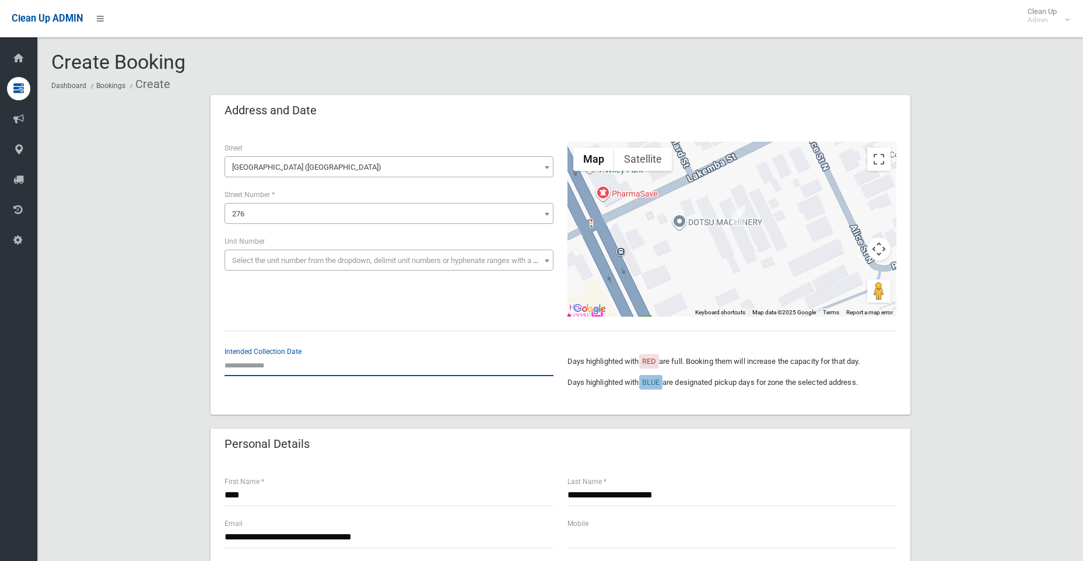
click at [247, 366] on input "text" at bounding box center [389, 366] width 329 height 22
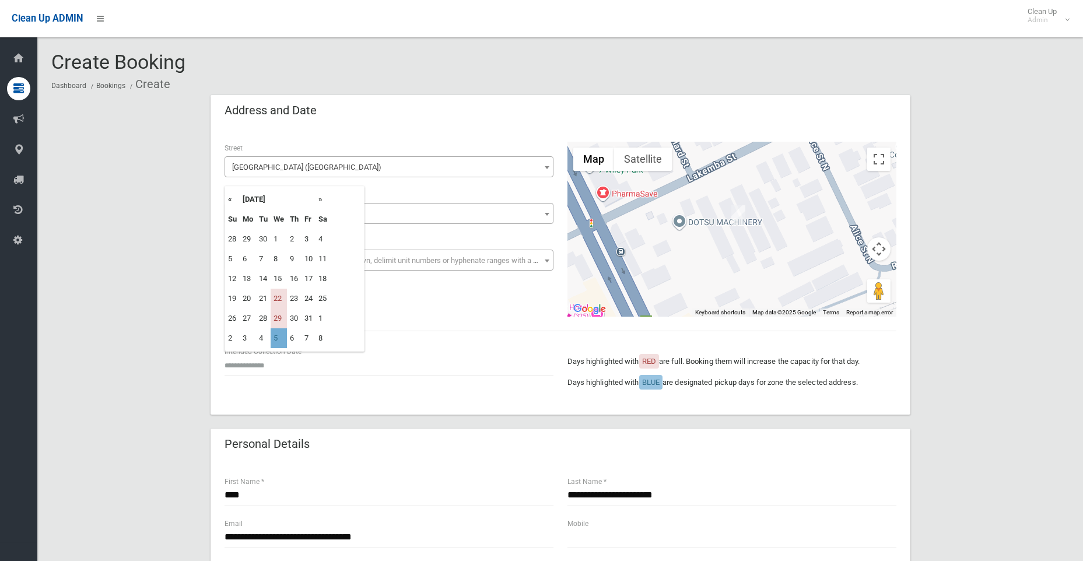
click at [275, 338] on td "5" at bounding box center [279, 338] width 16 height 20
type input "**********"
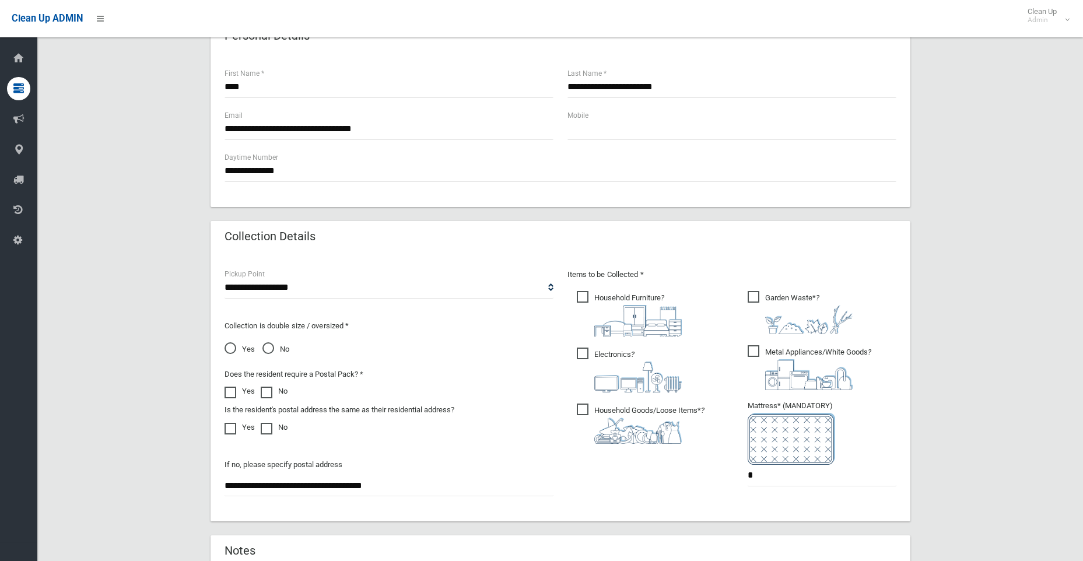
scroll to position [525, 0]
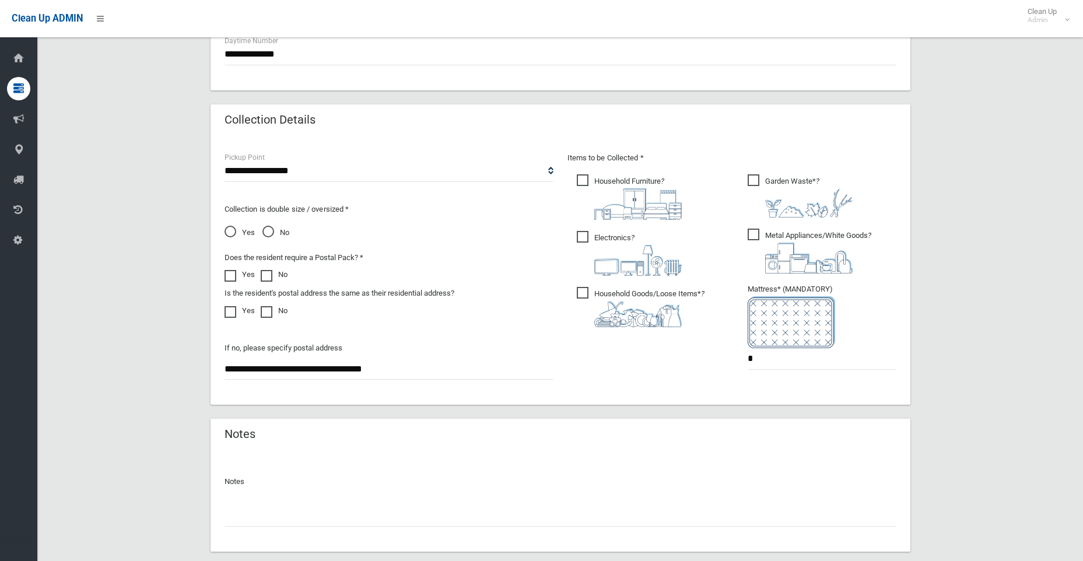
click at [585, 289] on span "Household Goods/Loose Items* ?" at bounding box center [641, 307] width 128 height 40
click at [586, 237] on span "Electronics ?" at bounding box center [629, 253] width 105 height 45
drag, startPoint x: 583, startPoint y: 181, endPoint x: 589, endPoint y: 174, distance: 8.7
click at [583, 180] on span "Household Furniture ?" at bounding box center [629, 197] width 105 height 46
click at [754, 177] on span "Garden Waste* ?" at bounding box center [800, 195] width 105 height 43
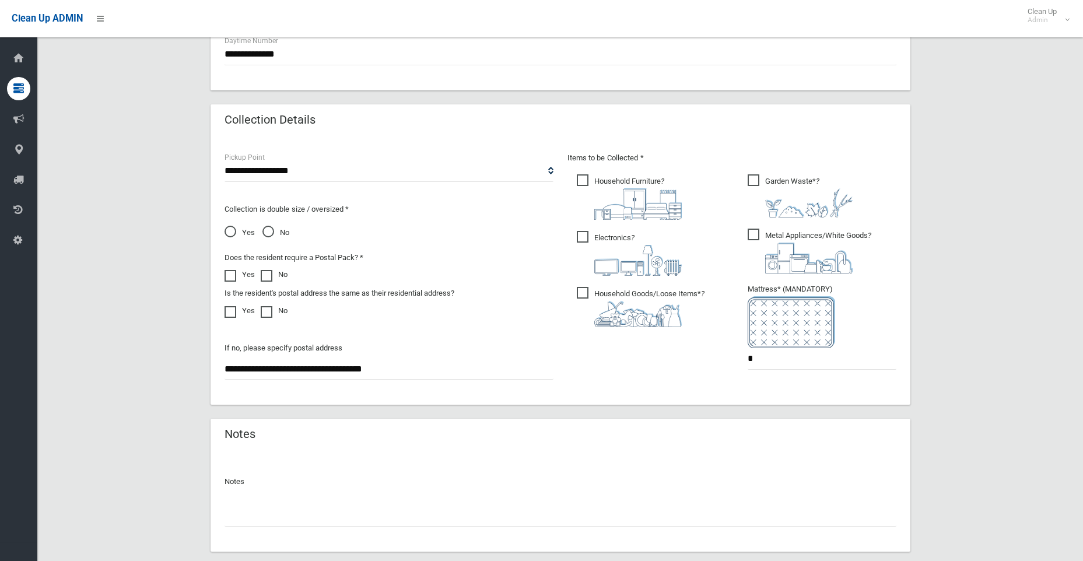
click at [756, 239] on span "Metal Appliances/White Goods ?" at bounding box center [810, 251] width 124 height 45
click at [773, 360] on input "*" at bounding box center [822, 359] width 149 height 22
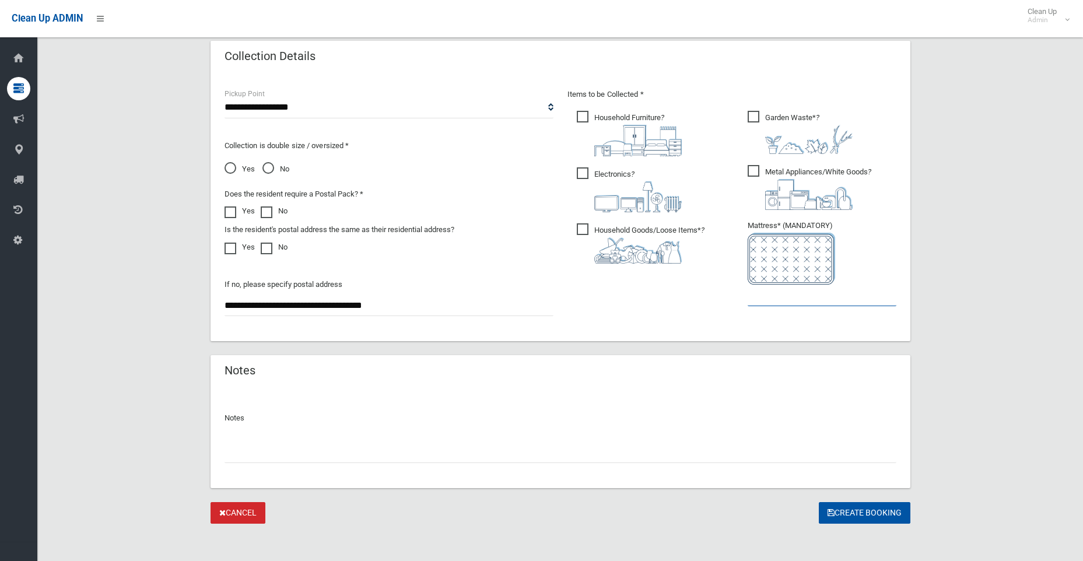
scroll to position [593, 0]
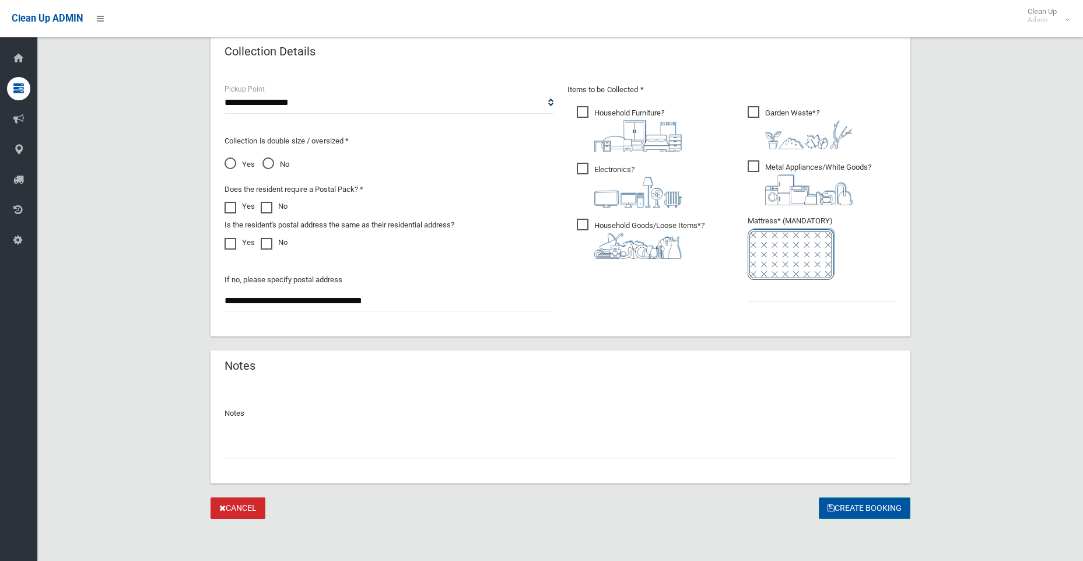
click at [841, 507] on button "Create Booking" at bounding box center [865, 509] width 92 height 22
type input "*"
click at [866, 506] on button "Create Booking" at bounding box center [865, 509] width 92 height 22
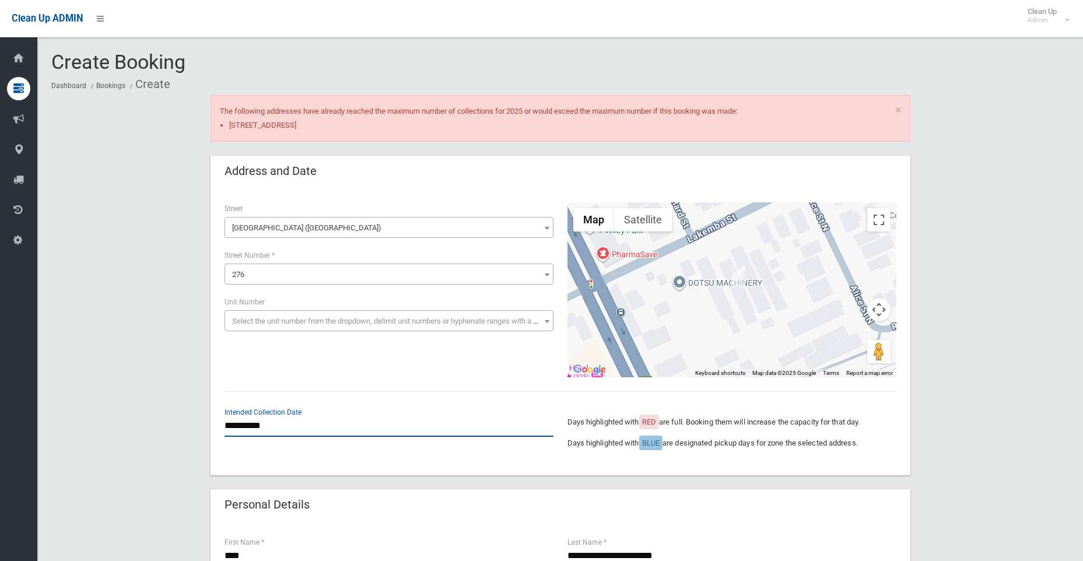
click at [256, 426] on input "**********" at bounding box center [389, 426] width 329 height 22
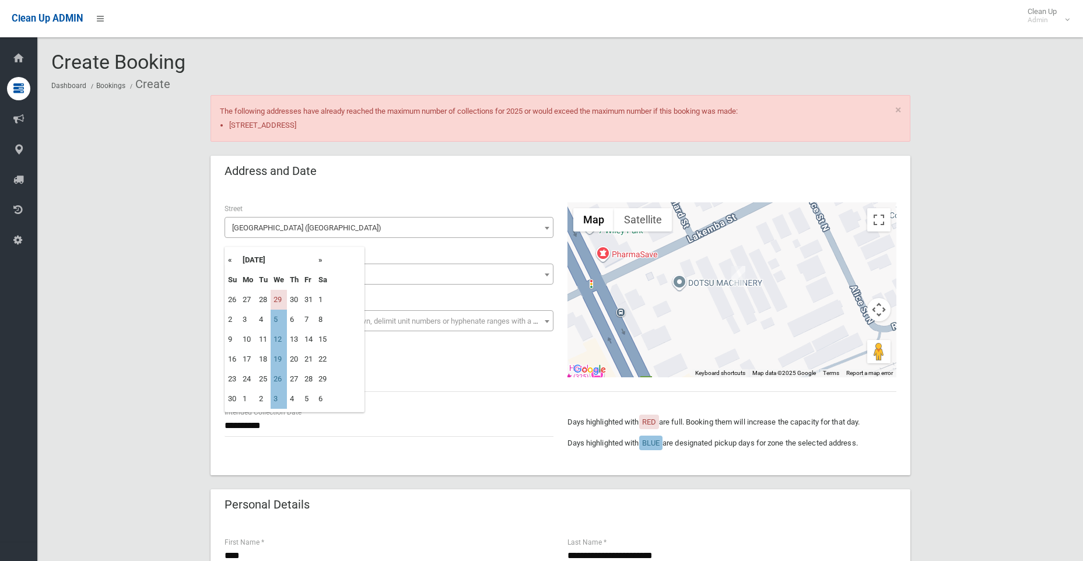
click at [321, 261] on th "»" at bounding box center [323, 260] width 15 height 20
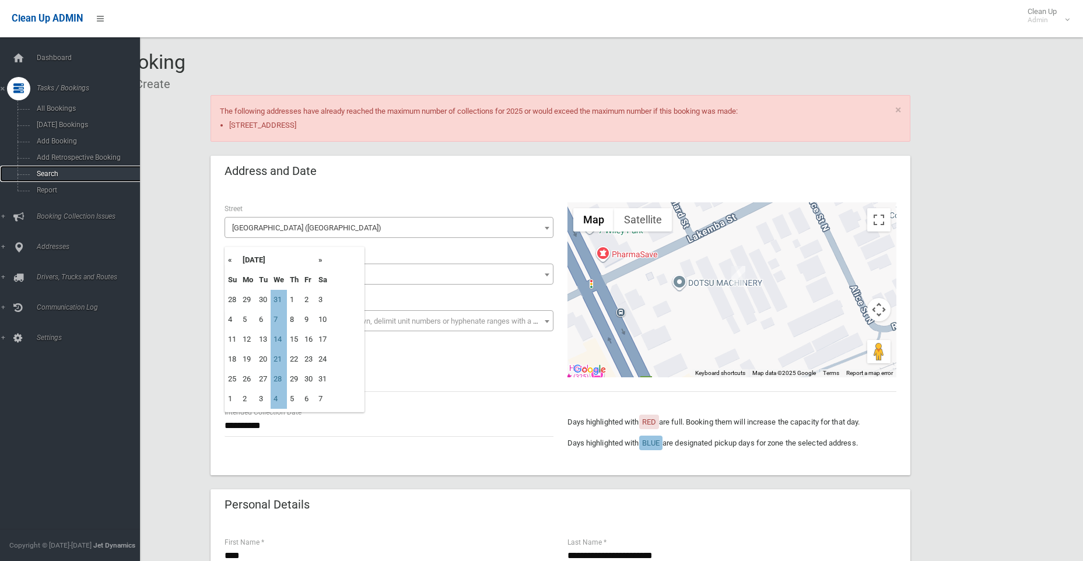
click at [44, 174] on span "Search" at bounding box center [86, 174] width 106 height 8
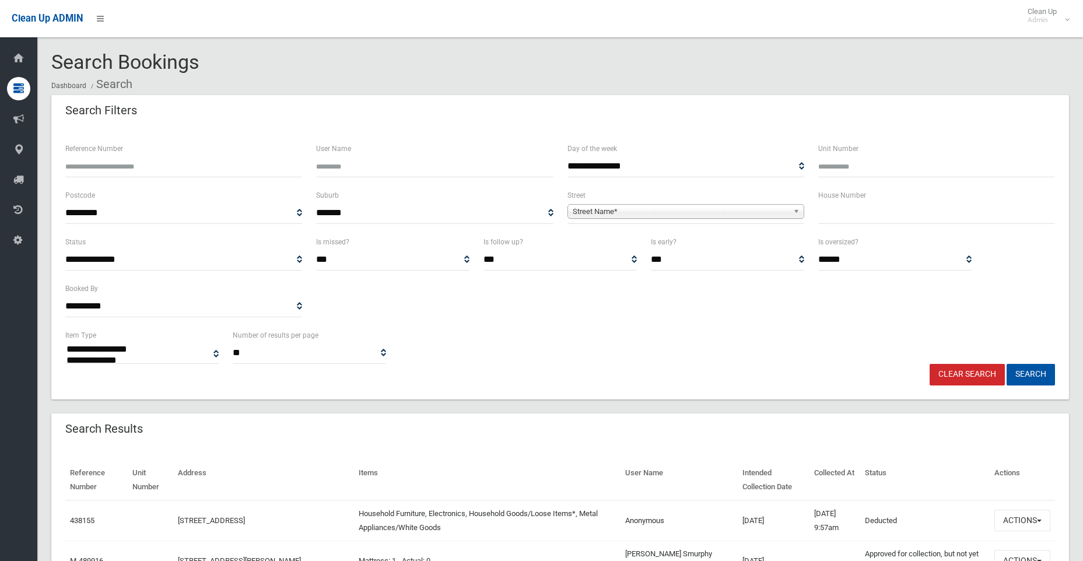
select select
click at [852, 221] on input "text" at bounding box center [936, 213] width 237 height 22
type input "***"
click at [622, 213] on span "Street Name*" at bounding box center [681, 212] width 216 height 14
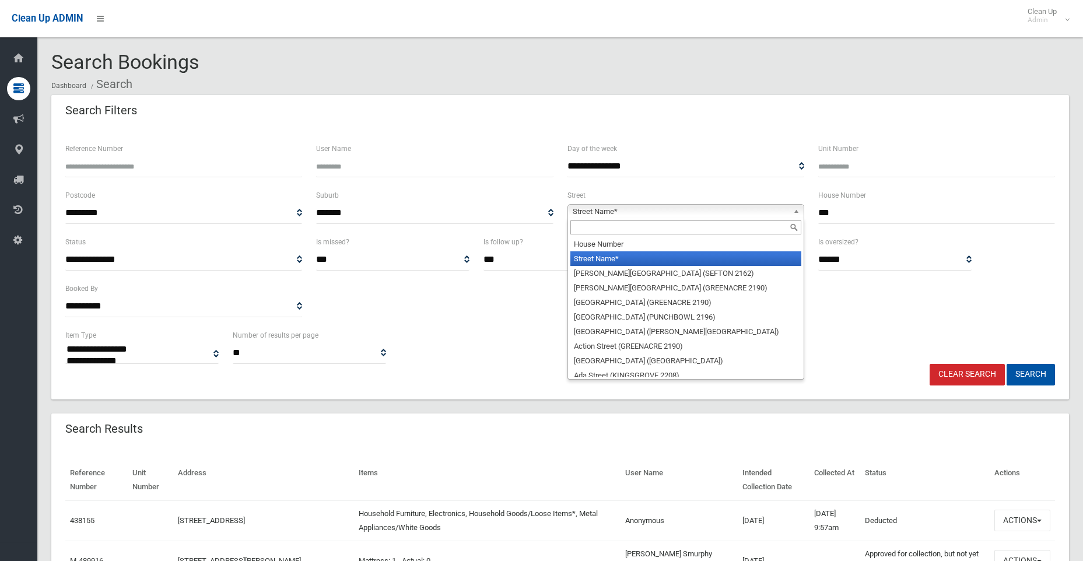
click at [625, 228] on input "text" at bounding box center [686, 228] width 231 height 14
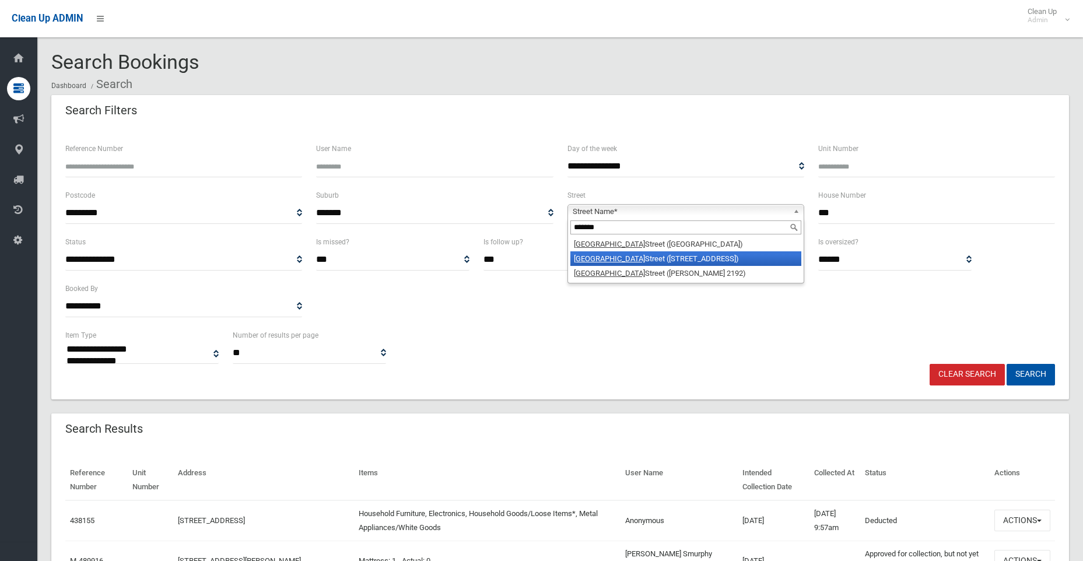
type input "*******"
click at [639, 263] on li "Lakemba Street (WILEY PARK 2195)" at bounding box center [686, 258] width 231 height 15
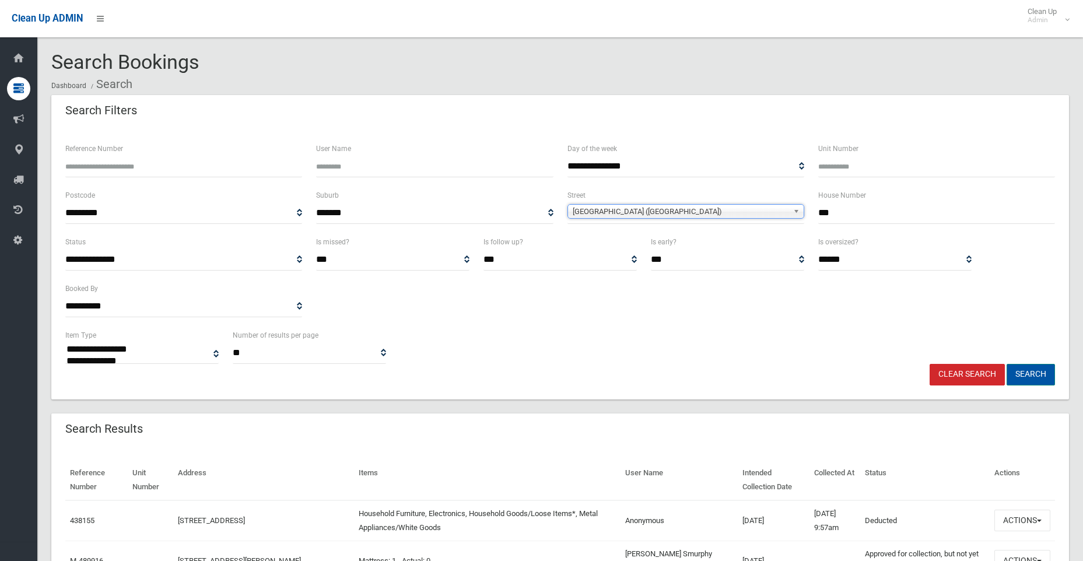
click at [1028, 370] on button "Search" at bounding box center [1031, 375] width 48 height 22
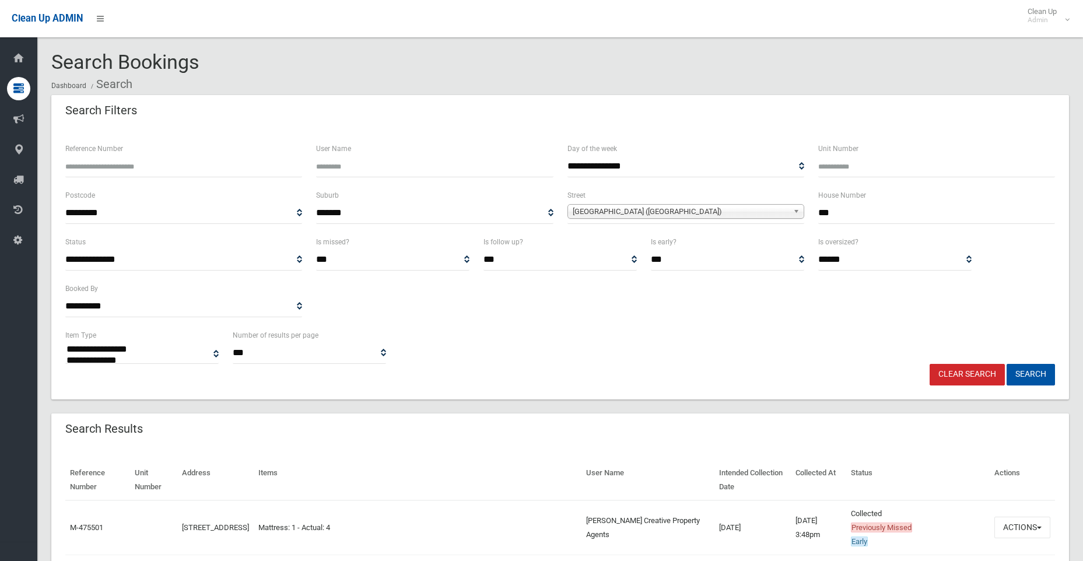
select select
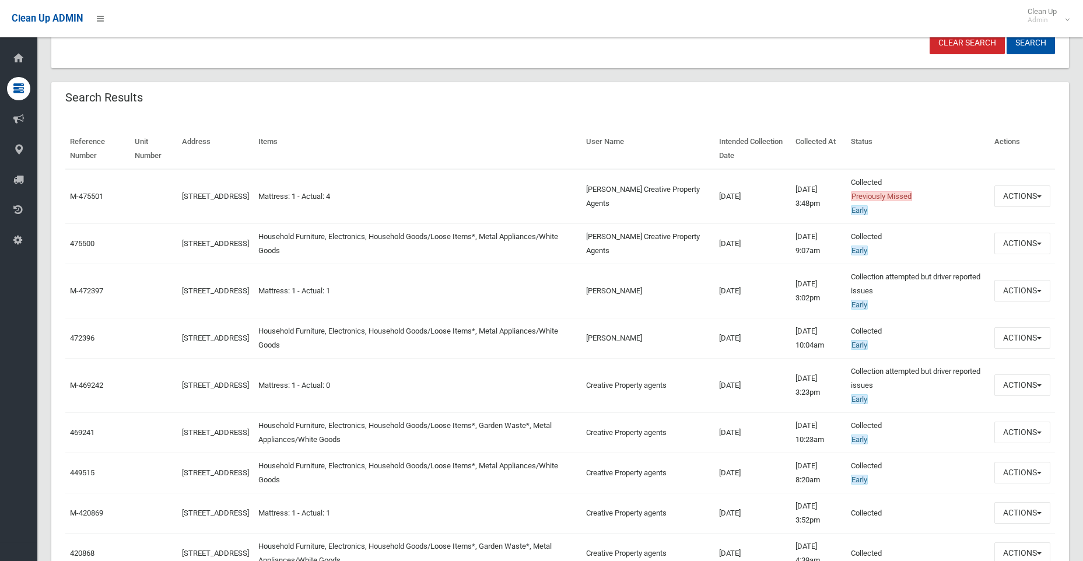
scroll to position [350, 0]
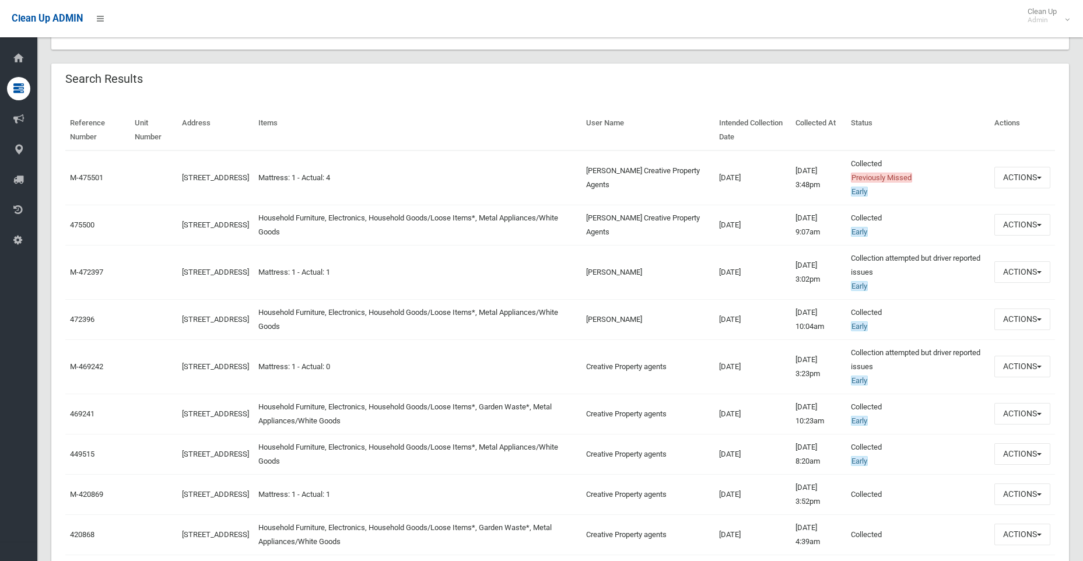
click at [749, 457] on td "[DATE]" at bounding box center [753, 454] width 76 height 40
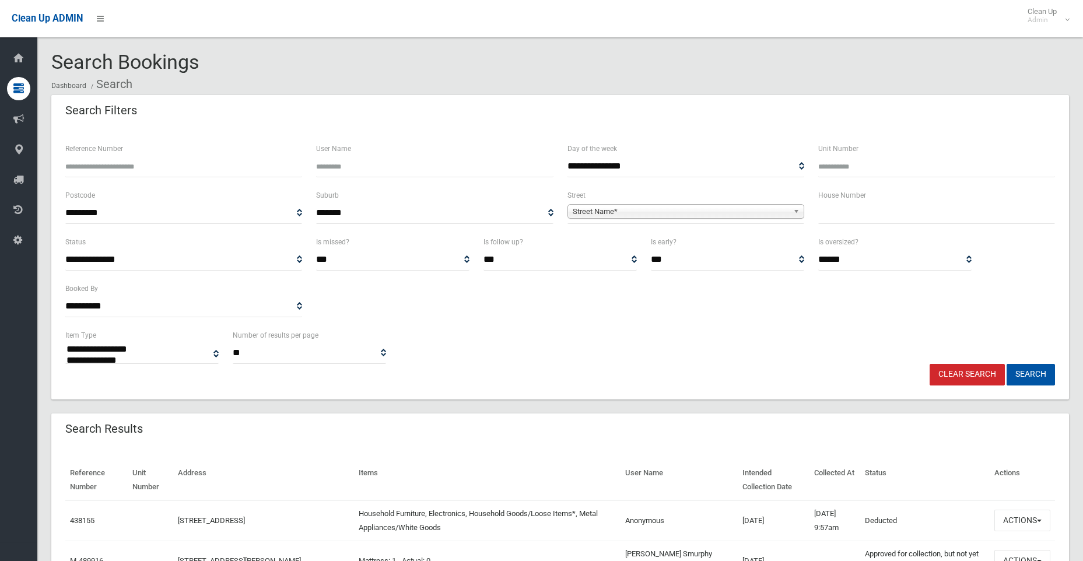
select select
